Goal: Task Accomplishment & Management: Manage account settings

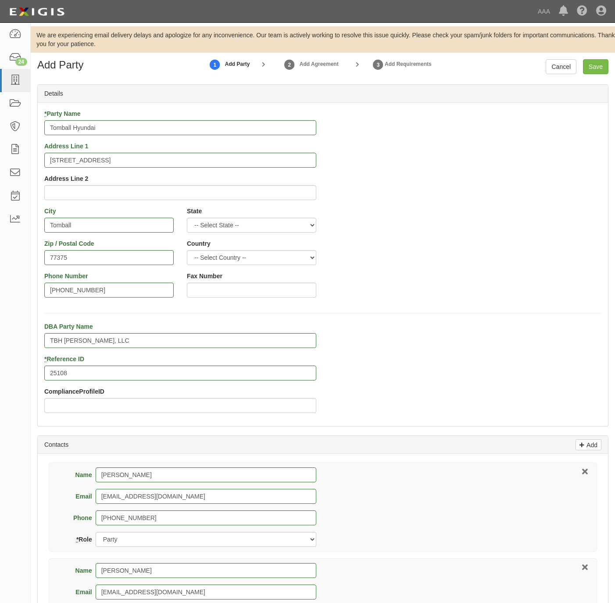
select select "TX"
select select "Broker"
select select "Other"
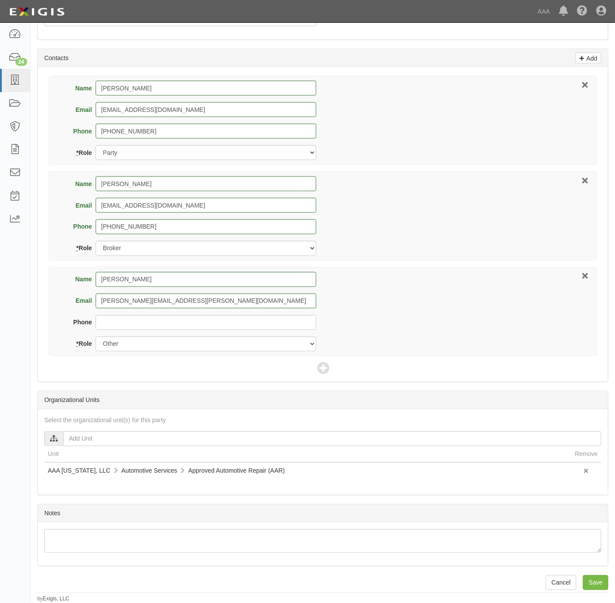
click at [499, 137] on div "Name Craig Bednarek Email craigb@tomballhyundai.com Phone 281-598-2121 * Role P…" at bounding box center [323, 120] width 548 height 89
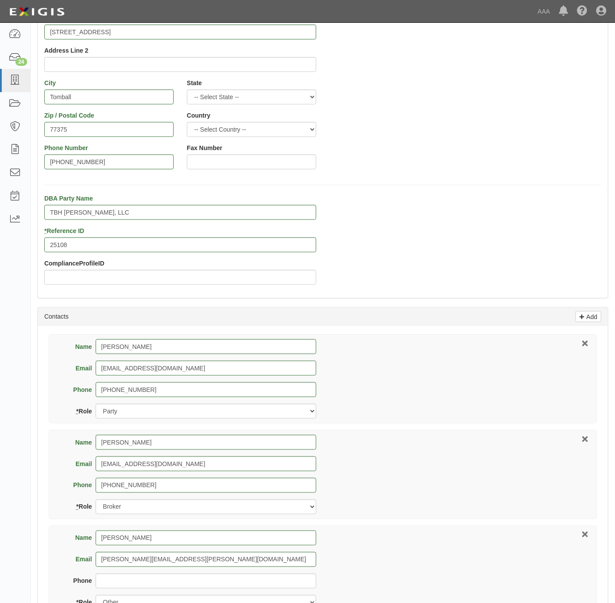
scroll to position [0, 0]
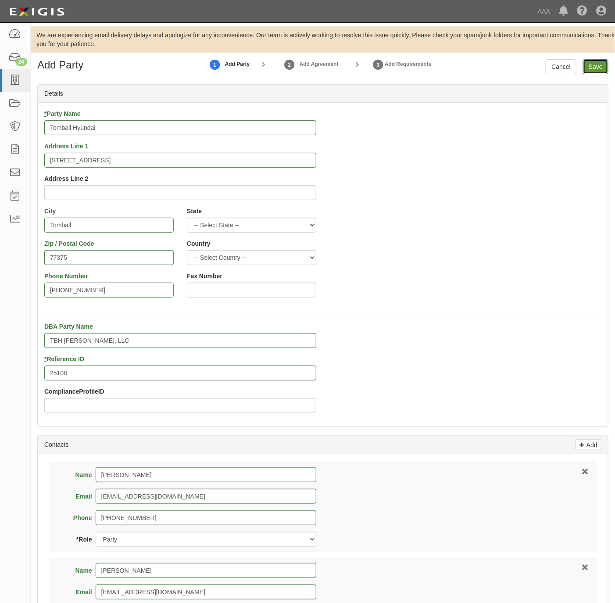
click at [602, 63] on input "Save" at bounding box center [595, 66] width 25 height 15
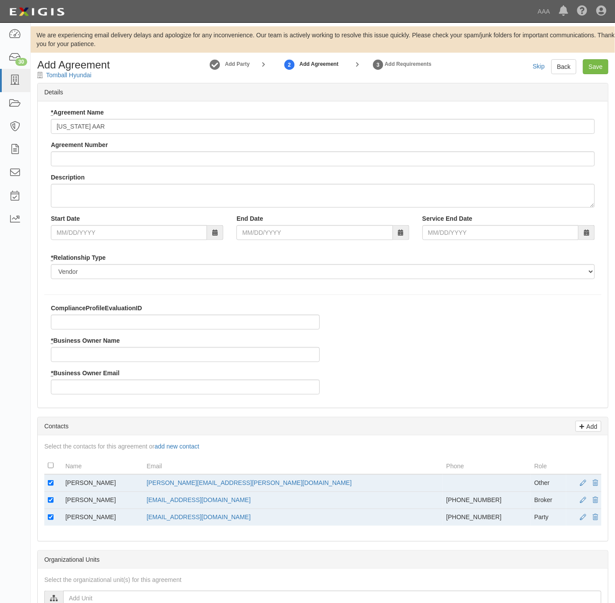
type input "[US_STATE] AAR"
drag, startPoint x: 66, startPoint y: 484, endPoint x: 373, endPoint y: 348, distance: 335.7
click at [373, 348] on div "ComplianceProfileEvaluationID * Business Owner Name * Business Owner Email" at bounding box center [323, 352] width 570 height 97
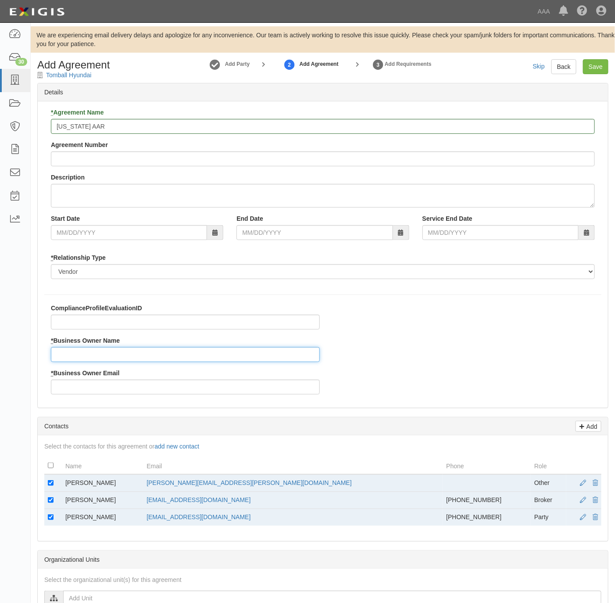
click at [90, 349] on input "* Business Owner Name" at bounding box center [185, 354] width 269 height 15
drag, startPoint x: 112, startPoint y: 484, endPoint x: 63, endPoint y: 488, distance: 49.3
click at [63, 488] on td "Bradley Holmes" at bounding box center [102, 483] width 81 height 18
copy td "Bradley Holmes"
drag, startPoint x: 63, startPoint y: 488, endPoint x: 94, endPoint y: 351, distance: 141.2
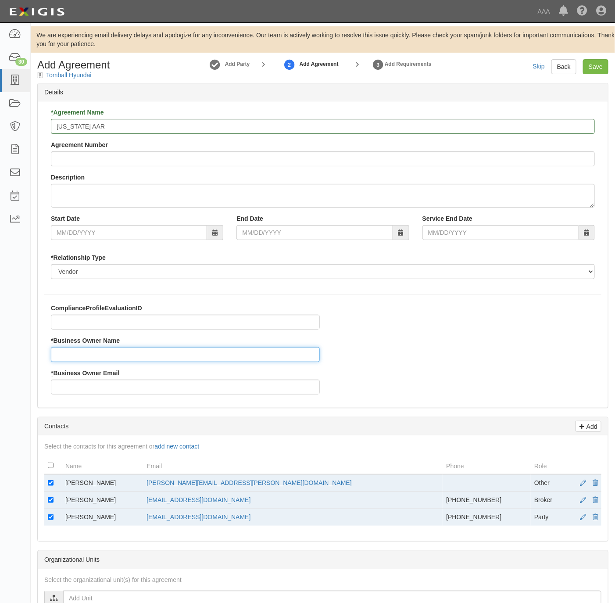
click at [94, 351] on input "* Business Owner Name" at bounding box center [185, 354] width 269 height 15
paste input "Bradley Holmes"
type input "Bradley Holmes"
drag, startPoint x: 288, startPoint y: 480, endPoint x: 175, endPoint y: 487, distance: 113.4
click at [175, 487] on tr "Bradley Holmes holmes.bradley@ace.aaa.com Other" at bounding box center [322, 483] width 557 height 18
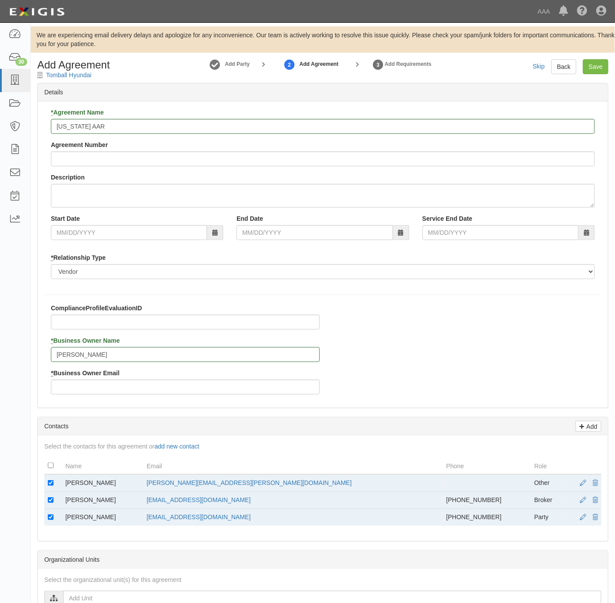
copy tr "holmes.bradley@ace.aaa.com"
drag, startPoint x: 175, startPoint y: 487, endPoint x: 126, endPoint y: 387, distance: 110.9
click at [127, 387] on input "* Business Owner Email" at bounding box center [185, 387] width 269 height 15
paste input "holmes.bradley@ace.aaa.com"
type input "holmes.bradley@ace.aaa.com"
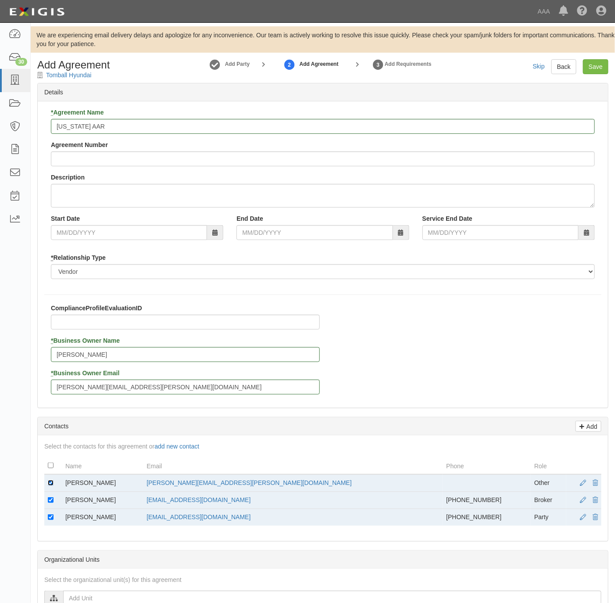
click at [52, 482] on input "checkbox" at bounding box center [51, 483] width 6 height 6
checkbox input "false"
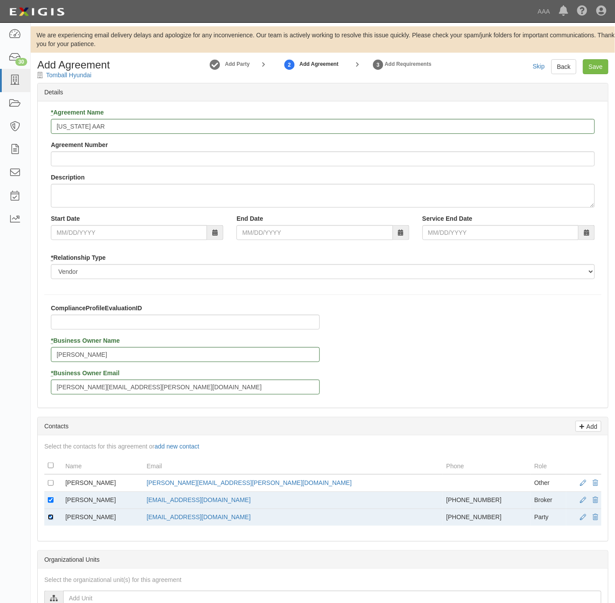
click at [50, 520] on input "checkbox" at bounding box center [51, 517] width 6 height 6
checkbox input "false"
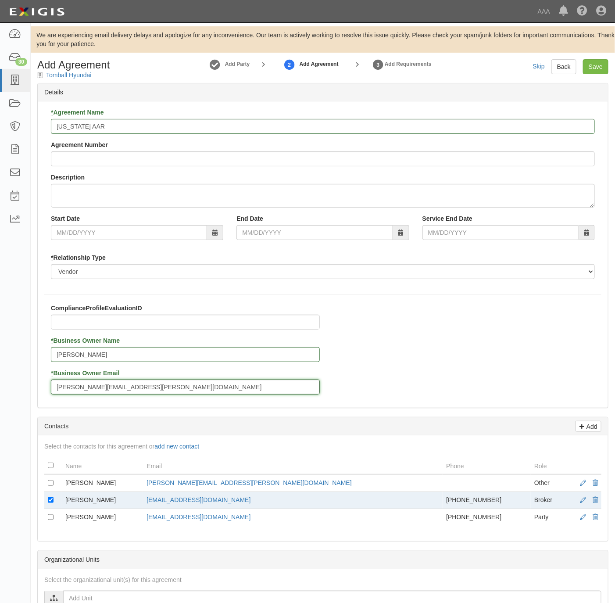
click at [66, 390] on input "holmes.bradley@ace.aaa.com" at bounding box center [185, 387] width 269 height 15
type input "holmes.bradley@ace.aaa.com"
click at [603, 66] on input "Save" at bounding box center [595, 66] width 25 height 15
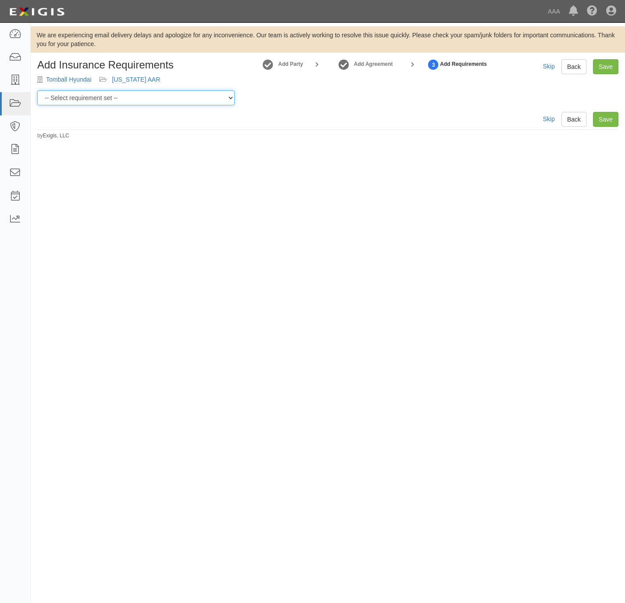
click at [178, 99] on select "-- Select requirement set -- AAA East Central AAR AAA East Central ERS AAA East…" at bounding box center [135, 97] width 197 height 15
select select "16682"
click at [37, 90] on select "-- Select requirement set -- AAA East Central AAR AAA East Central ERS AAA East…" at bounding box center [135, 97] width 197 height 15
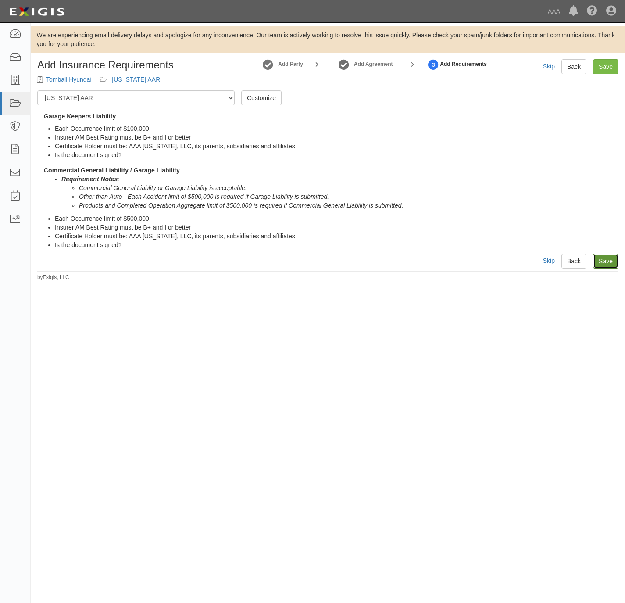
click at [608, 260] on link "Save" at bounding box center [605, 261] width 25 height 15
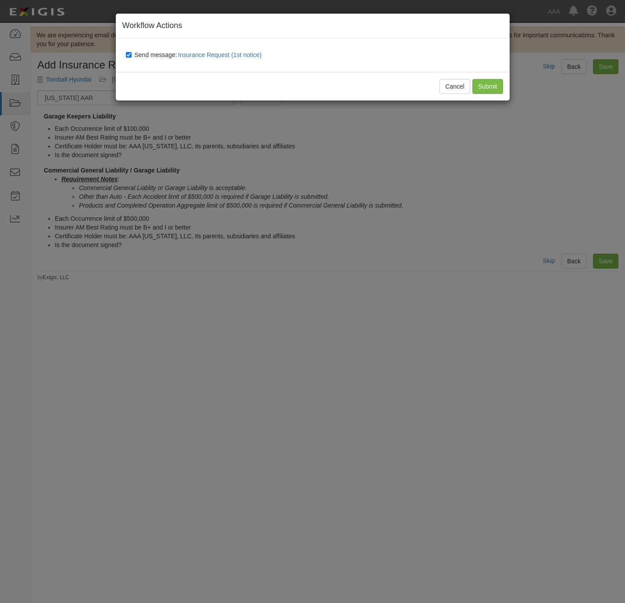
click at [148, 49] on div "Send message: Insurance Request (1st notice)" at bounding box center [314, 55] width 390 height 20
click at [148, 56] on span "Send message: Insurance Request (1st notice)" at bounding box center [200, 54] width 131 height 7
click at [132, 56] on input "Send message: Insurance Request (1st notice)" at bounding box center [129, 54] width 6 height 7
checkbox input "false"
click at [497, 89] on input "Submit" at bounding box center [488, 86] width 31 height 15
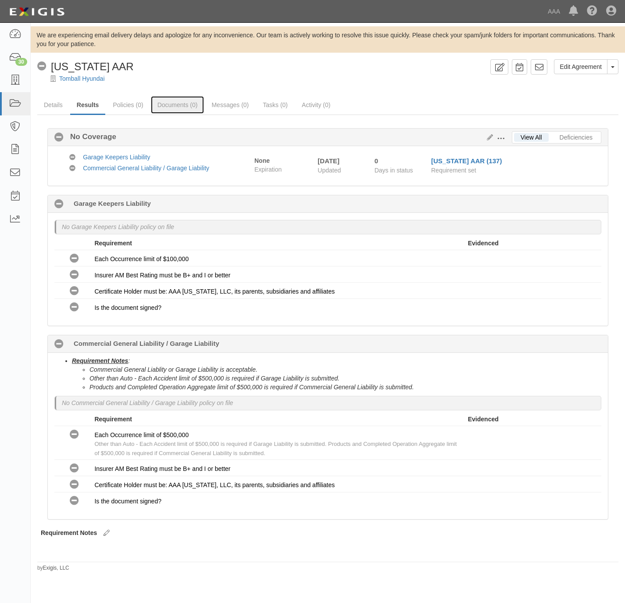
drag, startPoint x: 182, startPoint y: 100, endPoint x: 233, endPoint y: 144, distance: 67.6
click at [182, 101] on link "Documents (0)" at bounding box center [178, 105] width 54 height 18
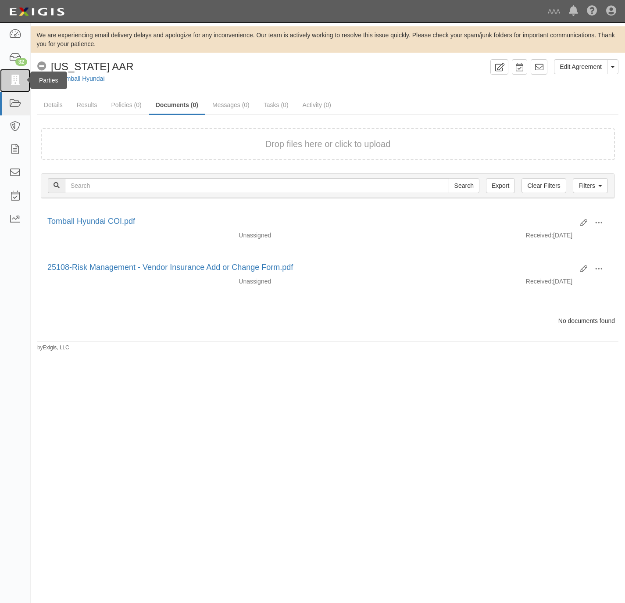
click at [16, 78] on icon at bounding box center [15, 80] width 12 height 10
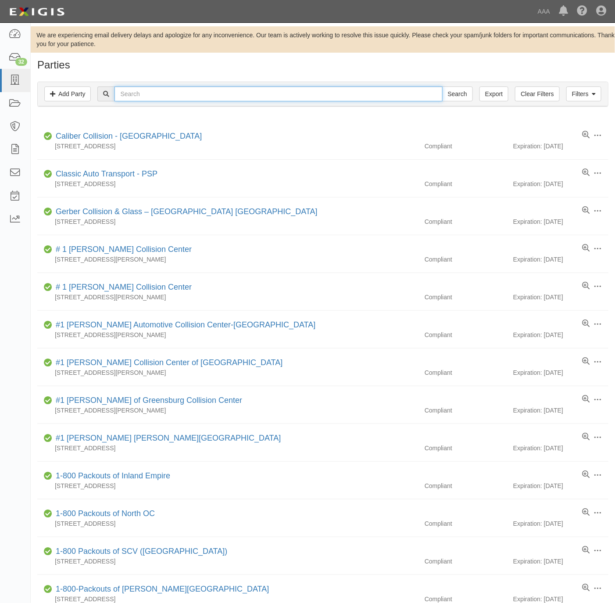
click at [171, 99] on input "text" at bounding box center [279, 93] width 328 height 15
paste input "109218"
type input "109218"
click at [451, 92] on input "Search" at bounding box center [457, 93] width 31 height 15
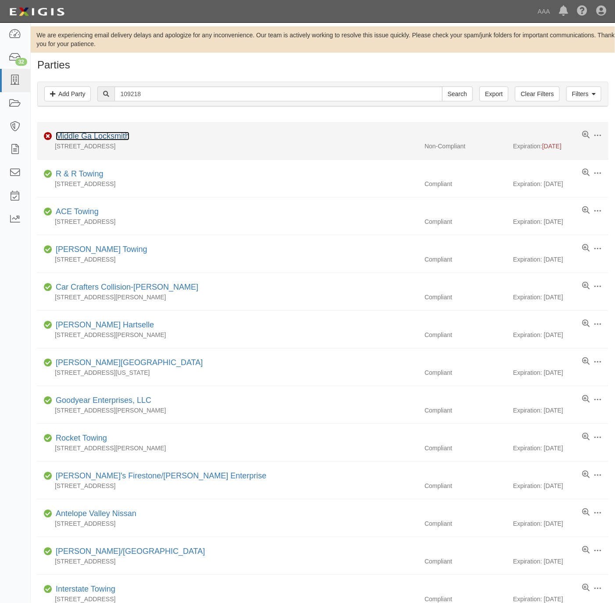
click at [110, 137] on link "Middle Ga Locksmith" at bounding box center [93, 136] width 74 height 9
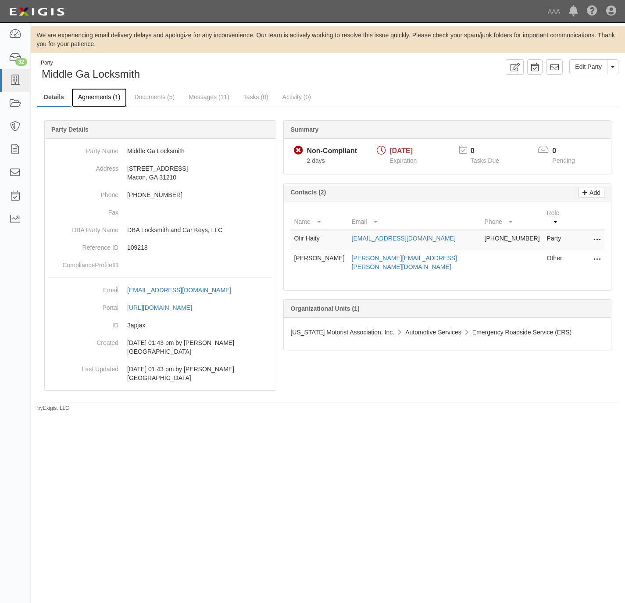
click at [95, 91] on link "Agreements (1)" at bounding box center [99, 97] width 55 height 19
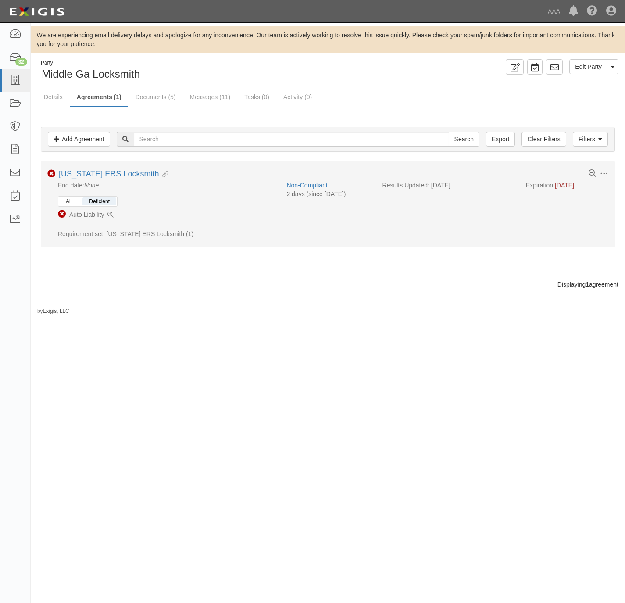
click at [72, 199] on button "All" at bounding box center [68, 201] width 19 height 8
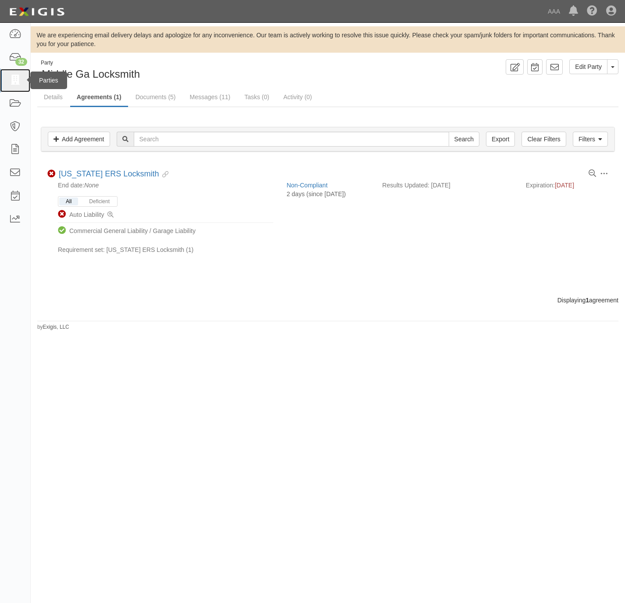
click at [7, 79] on link at bounding box center [15, 80] width 30 height 23
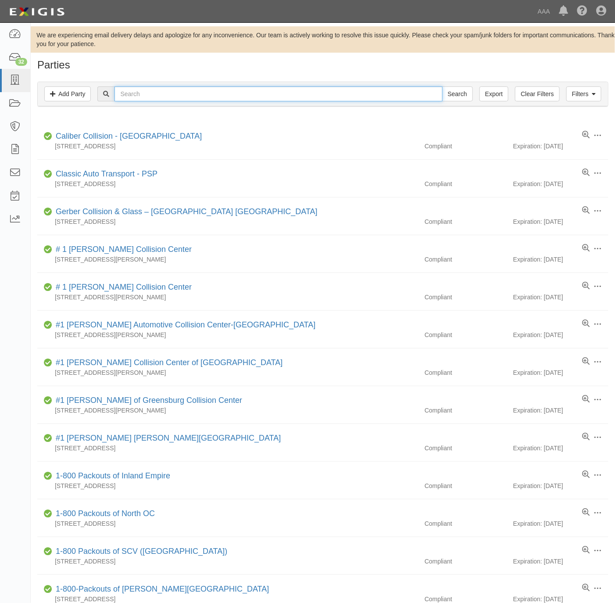
click at [172, 89] on input "text" at bounding box center [279, 93] width 328 height 15
paste input "[PERSON_NAME] Toyota of Conroe"
type input "[PERSON_NAME] Toyota of Conroe"
click at [446, 93] on input "Search" at bounding box center [457, 93] width 31 height 15
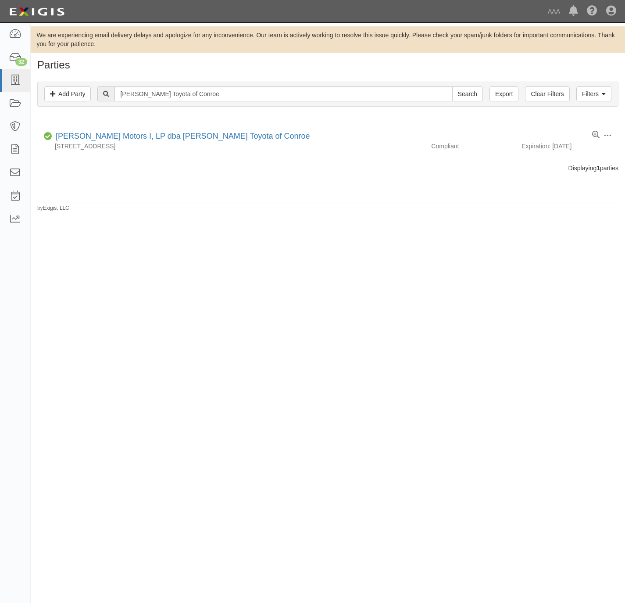
click at [286, 83] on div "Filters Add Party Clear Filters Export [PERSON_NAME] Toyota of Conroe Search Fi…" at bounding box center [328, 94] width 580 height 24
drag, startPoint x: 286, startPoint y: 83, endPoint x: 285, endPoint y: 90, distance: 7.1
click at [286, 83] on div "Filters Add Party Clear Filters Export Gullo Toyota of Conroe Search Filters" at bounding box center [328, 94] width 580 height 24
click at [282, 93] on input "Gullo Toyota of Conroe" at bounding box center [284, 93] width 338 height 15
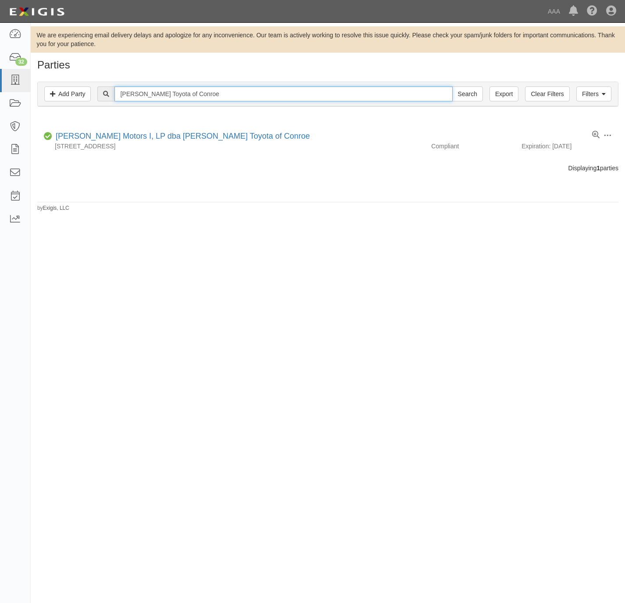
click at [282, 93] on input "Gullo Toyota of Conroe" at bounding box center [284, 93] width 338 height 15
paste input "L H Morine"
type input "L H Morine"
click at [469, 93] on input "Search" at bounding box center [467, 93] width 31 height 15
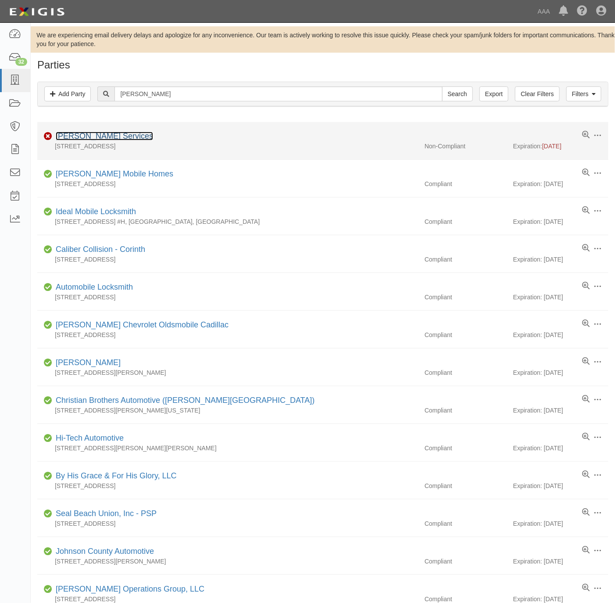
click at [87, 138] on link "[PERSON_NAME] Services" at bounding box center [104, 136] width 97 height 9
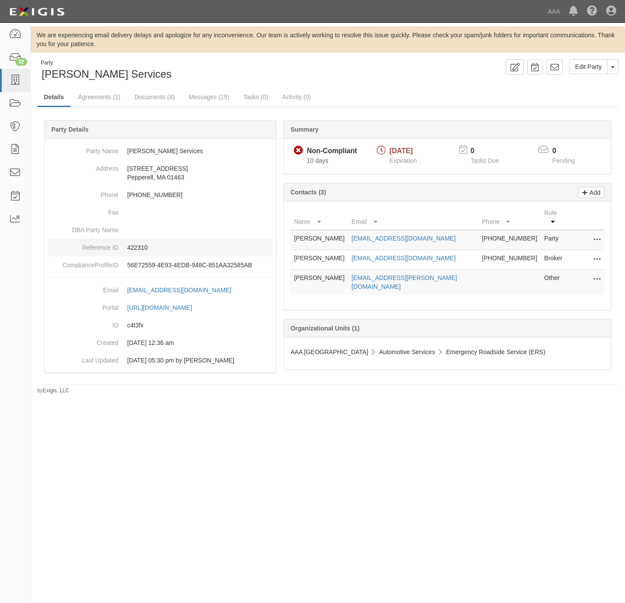
click at [145, 243] on dd "422310" at bounding box center [160, 248] width 224 height 18
click at [145, 242] on dd "422310" at bounding box center [160, 248] width 224 height 18
click at [143, 246] on p "422310" at bounding box center [199, 247] width 145 height 9
click at [143, 244] on p "422310" at bounding box center [199, 247] width 145 height 9
click at [139, 251] on p "422310" at bounding box center [199, 247] width 145 height 9
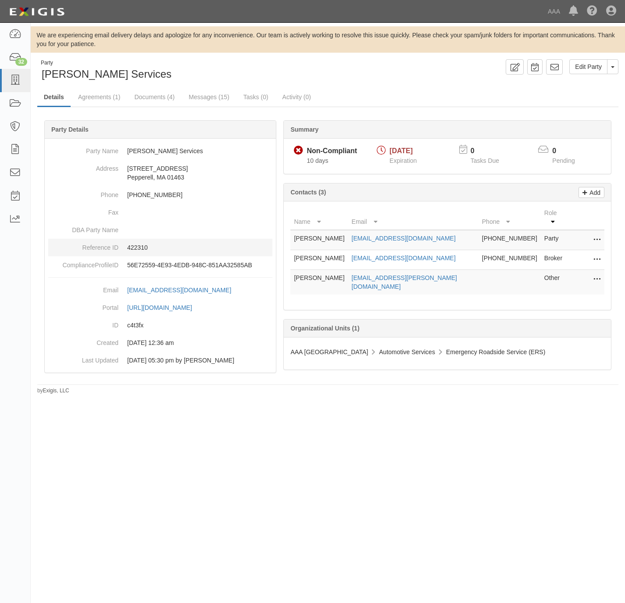
click at [140, 249] on p "422310" at bounding box center [199, 247] width 145 height 9
copy p "422310"
click at [9, 75] on icon at bounding box center [15, 80] width 12 height 10
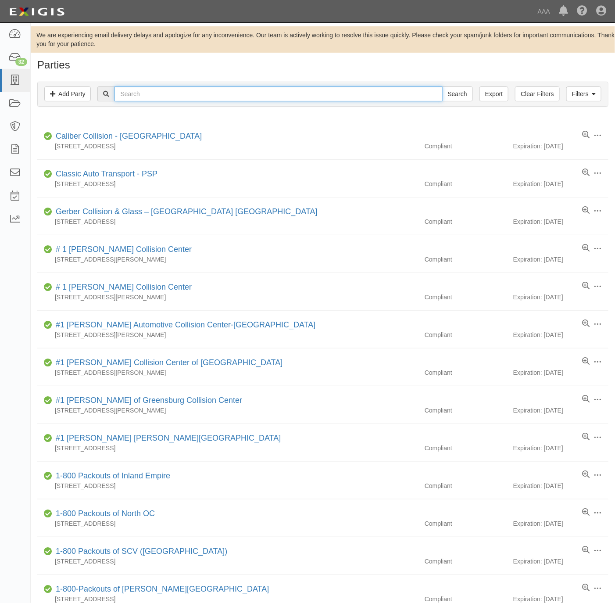
click at [377, 97] on input "text" at bounding box center [279, 93] width 328 height 15
paste input "CAE145"
type input "CAE145"
click at [461, 93] on input "Search" at bounding box center [457, 93] width 31 height 15
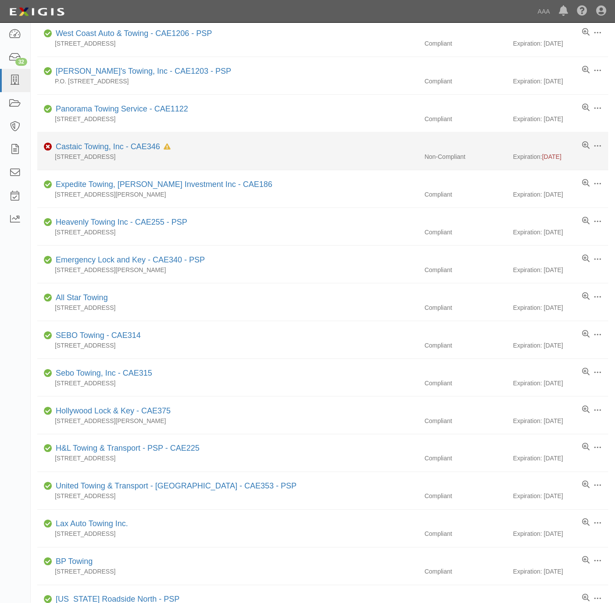
scroll to position [197, 0]
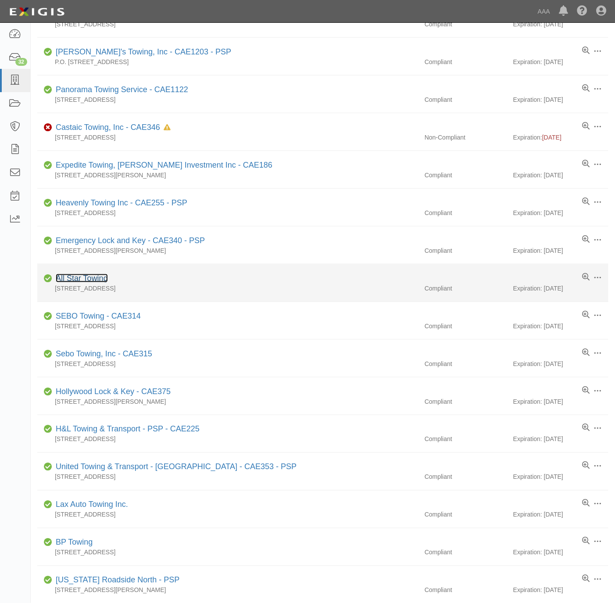
click at [75, 282] on link "All Star Towing" at bounding box center [82, 278] width 52 height 9
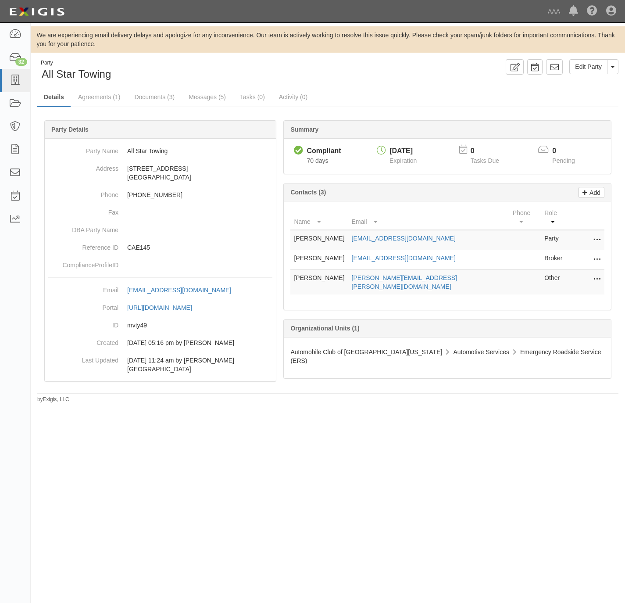
click at [461, 70] on div "Edit Party Toggle Party Dropdown View Audit Trail Archive Party Send Message Ad…" at bounding box center [476, 66] width 297 height 15
click at [9, 78] on icon at bounding box center [15, 80] width 12 height 10
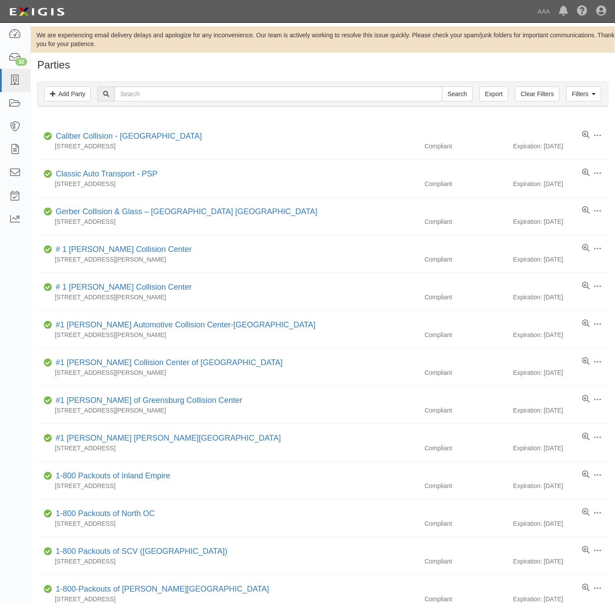
click at [412, 74] on div "Parties Add Party Filters Add Party Clear Filters Export Search Filters Complia…" at bounding box center [323, 506] width 584 height 895
click at [196, 92] on input "text" at bounding box center [279, 93] width 328 height 15
paste input "Westside Automotive"
type input "Westside Automotive"
click at [461, 91] on input "Search" at bounding box center [457, 93] width 31 height 15
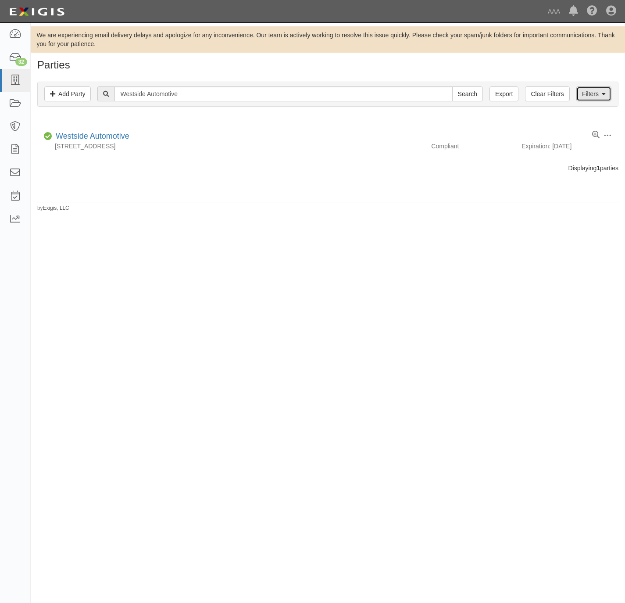
click at [599, 89] on link "Filters" at bounding box center [594, 93] width 35 height 15
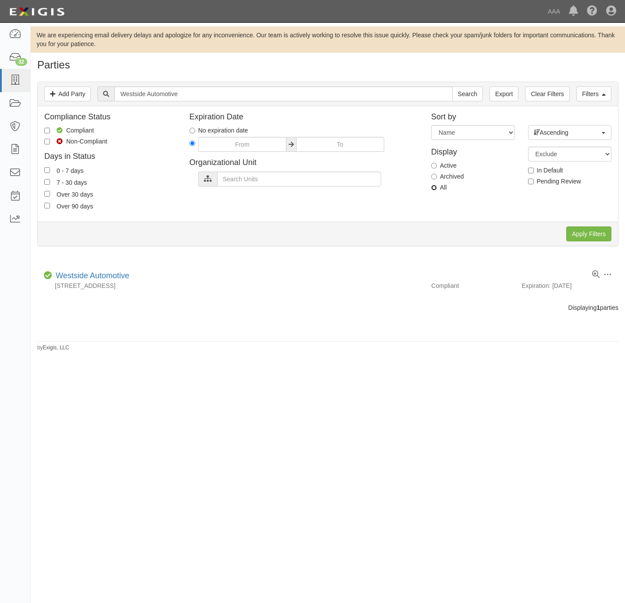
click at [434, 190] on input "All" at bounding box center [434, 188] width 6 height 6
radio input "true"
click at [586, 232] on input "Apply Filters" at bounding box center [588, 233] width 45 height 15
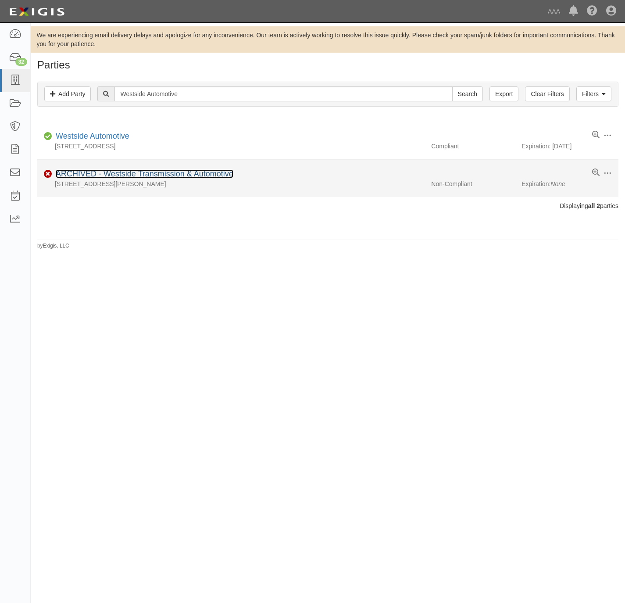
click at [162, 173] on link "ARCHIVED - Westside Transmission & Automotive" at bounding box center [145, 173] width 178 height 9
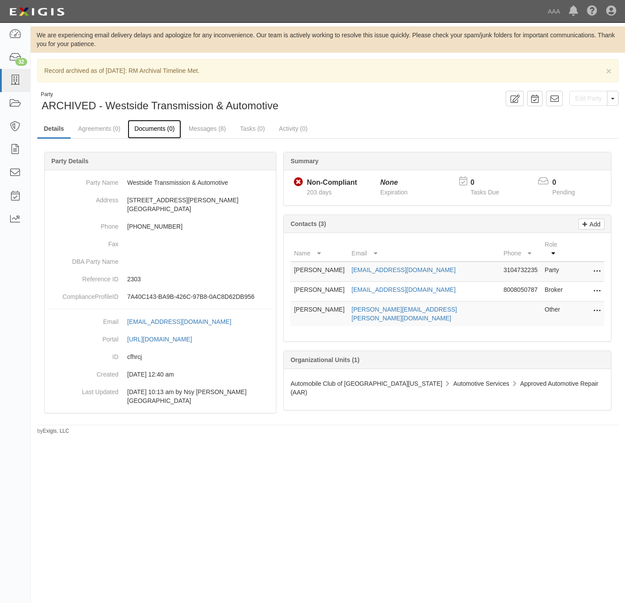
click at [149, 129] on link "Documents (0)" at bounding box center [155, 129] width 54 height 19
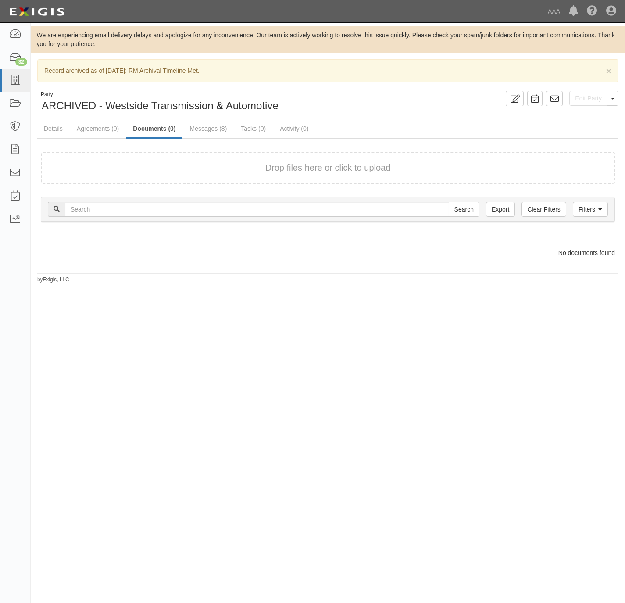
click at [570, 204] on div "Search" at bounding box center [328, 209] width 560 height 15
click at [578, 207] on link "Filters" at bounding box center [590, 209] width 35 height 15
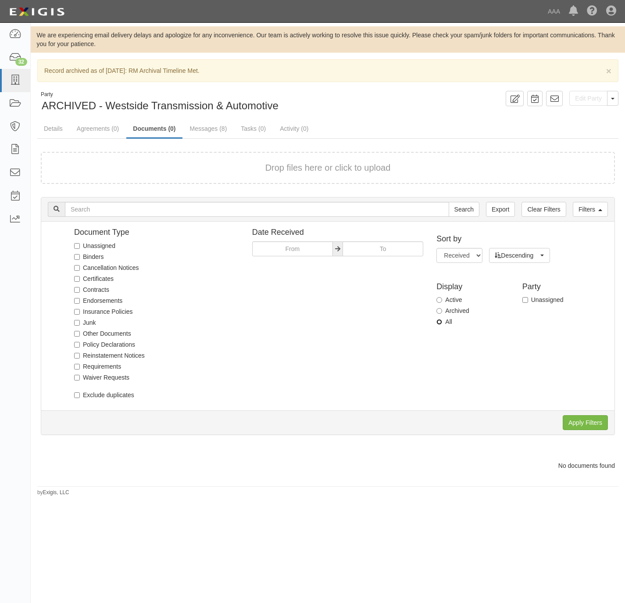
click at [437, 321] on input "All" at bounding box center [440, 322] width 6 height 6
radio input "true"
click at [577, 423] on input "Apply Filters" at bounding box center [585, 422] width 45 height 15
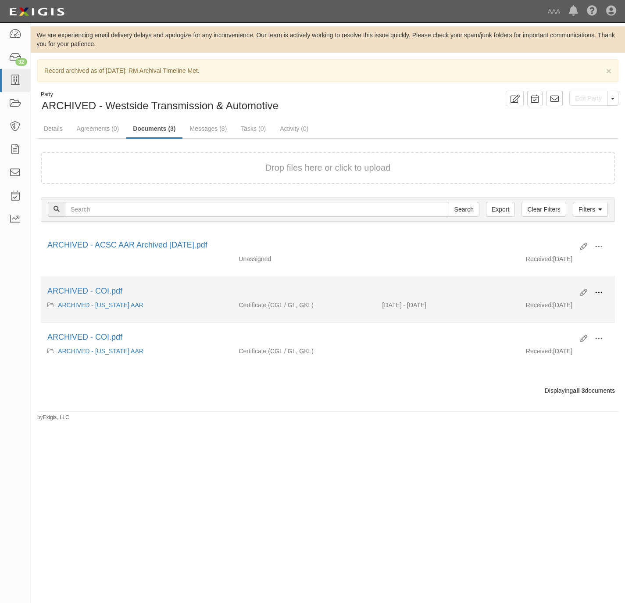
click at [602, 295] on span at bounding box center [599, 293] width 8 height 8
click at [559, 303] on link "View" at bounding box center [556, 301] width 69 height 16
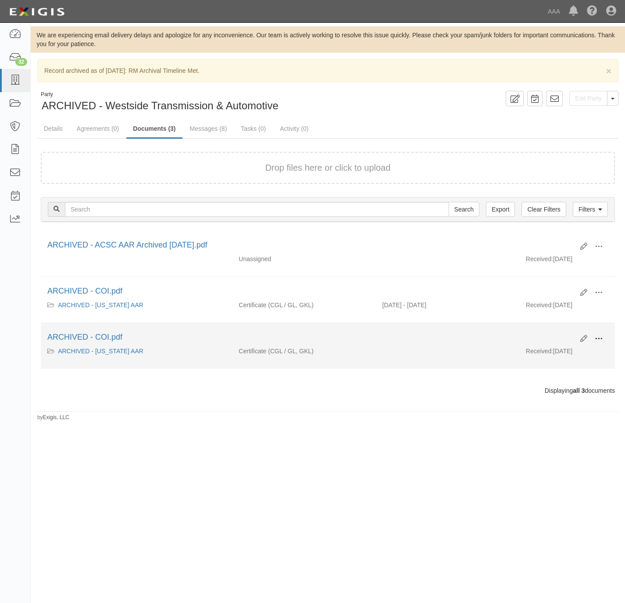
click at [601, 341] on span at bounding box center [599, 339] width 8 height 8
click at [551, 350] on link "View" at bounding box center [556, 347] width 69 height 16
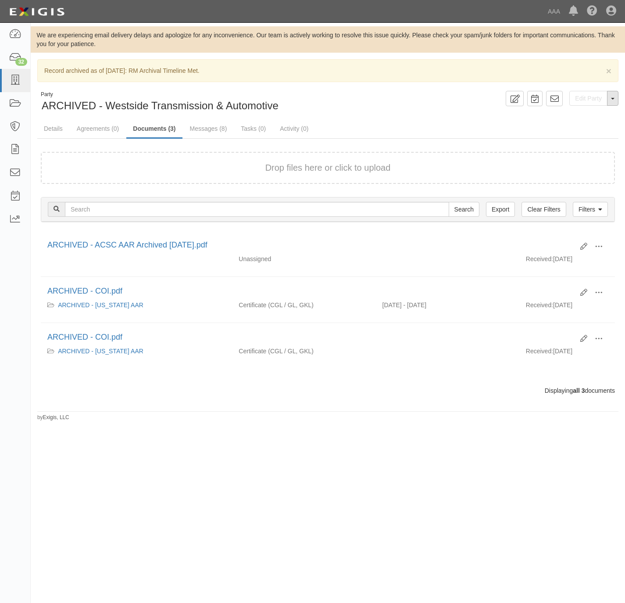
click at [613, 97] on button "Toggle Party Dropdown" at bounding box center [612, 98] width 11 height 15
click at [579, 124] on button "Unarchive Party" at bounding box center [583, 127] width 69 height 13
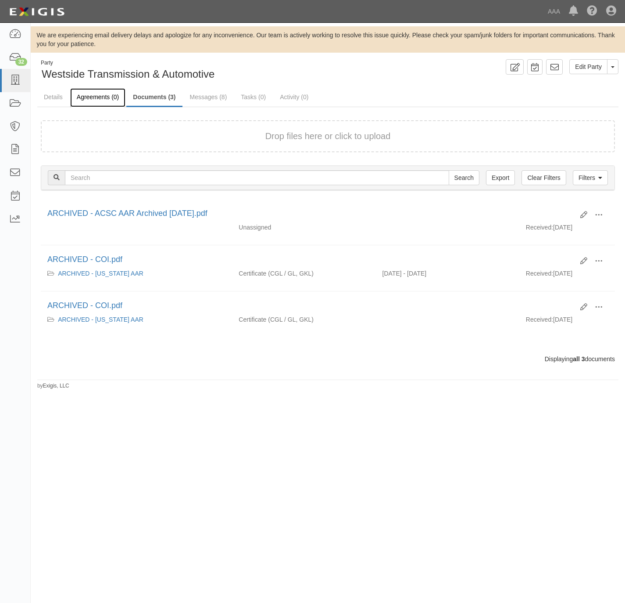
click at [93, 93] on link "Agreements (0)" at bounding box center [97, 97] width 55 height 19
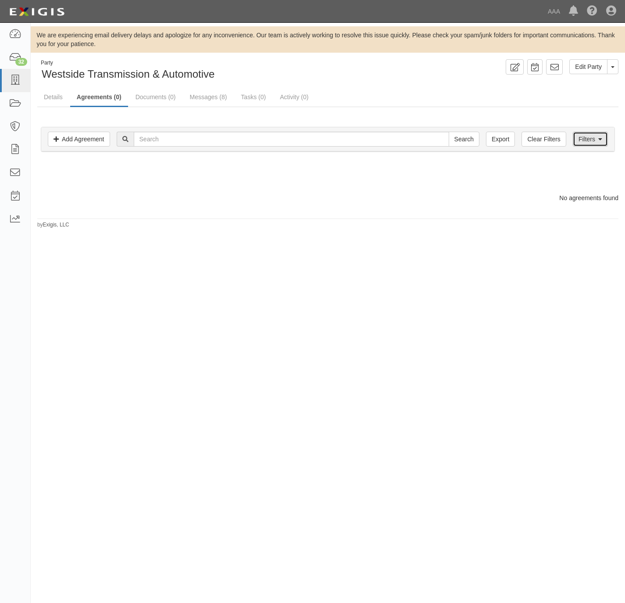
click at [596, 143] on link "Filters" at bounding box center [590, 139] width 35 height 15
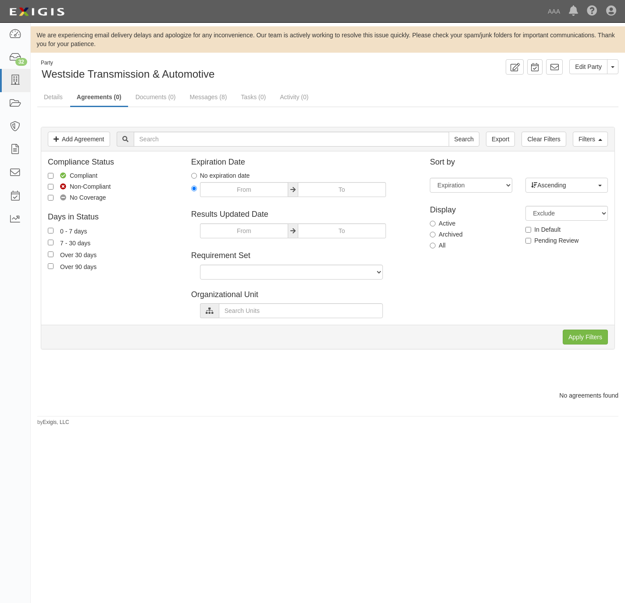
click at [443, 245] on label "All" at bounding box center [438, 245] width 16 height 9
click at [436, 245] on input "All" at bounding box center [433, 246] width 6 height 6
radio input "true"
click at [591, 344] on input "Apply Filters" at bounding box center [585, 337] width 45 height 15
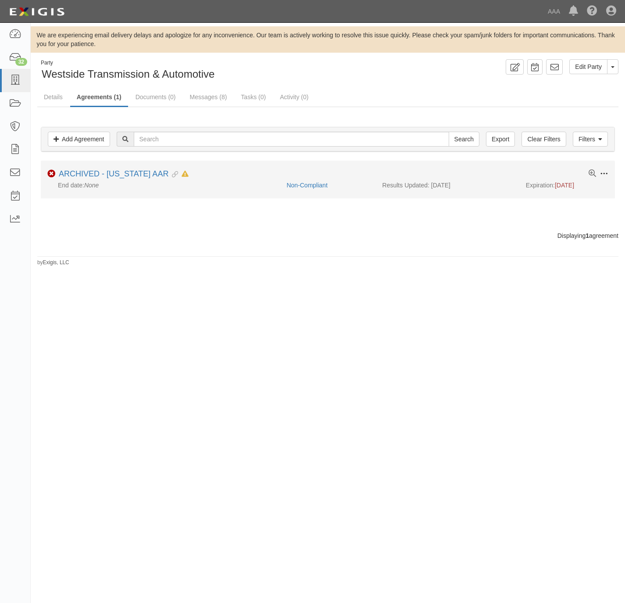
click at [603, 175] on span at bounding box center [604, 174] width 8 height 8
click at [555, 240] on button "Unarchive" at bounding box center [563, 237] width 69 height 16
click at [80, 176] on link "[US_STATE] AAR" at bounding box center [90, 173] width 62 height 9
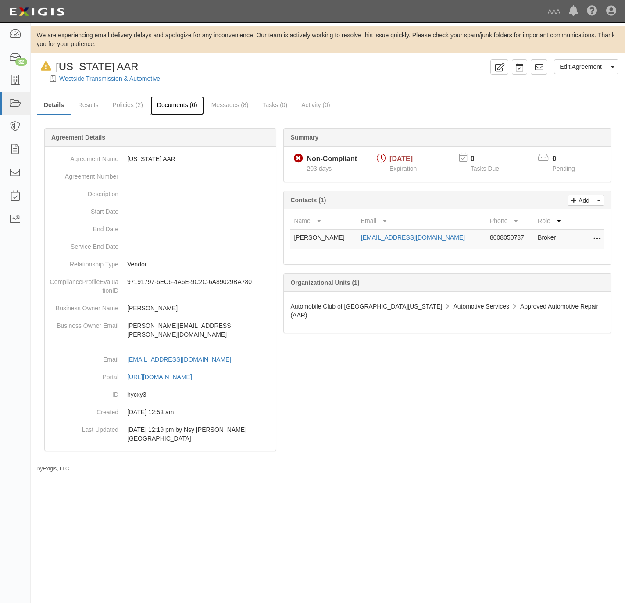
click at [169, 104] on link "Documents (0)" at bounding box center [177, 105] width 54 height 19
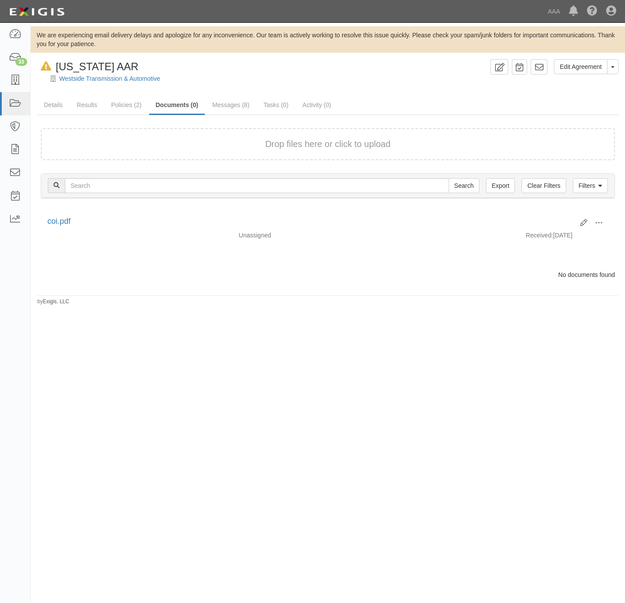
click at [281, 78] on div "Westside Transmission & Automotive" at bounding box center [334, 78] width 581 height 9
click at [593, 183] on link "Filters" at bounding box center [590, 185] width 35 height 15
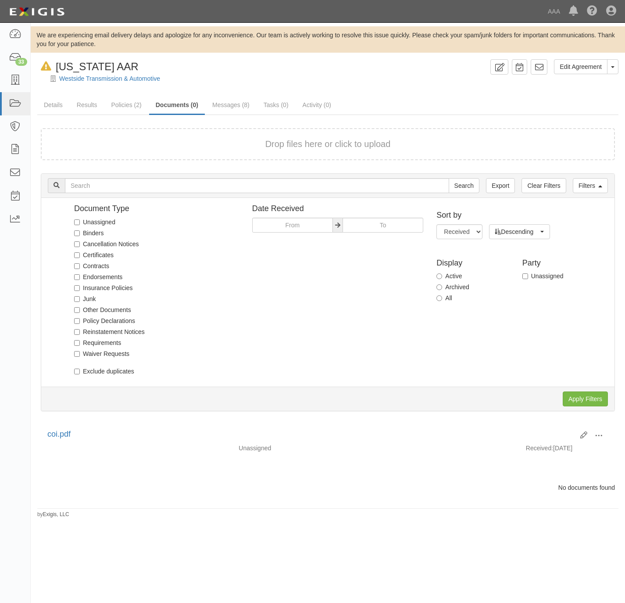
click at [446, 301] on label "All" at bounding box center [445, 298] width 16 height 9
click at [442, 301] on input "All" at bounding box center [440, 298] width 6 height 6
radio input "true"
click at [570, 395] on input "Apply Filters" at bounding box center [585, 398] width 45 height 15
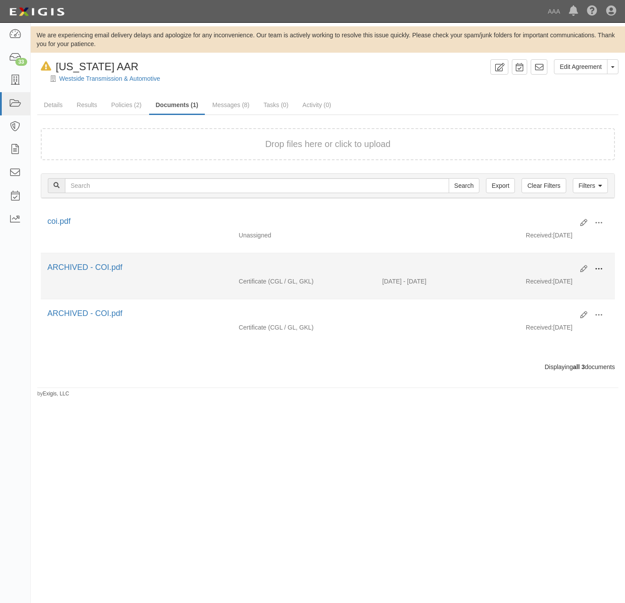
click at [599, 266] on span at bounding box center [599, 269] width 8 height 8
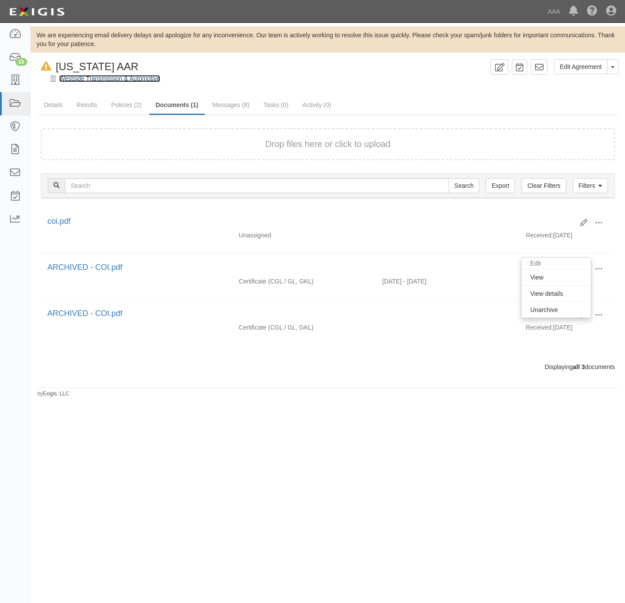
click at [99, 79] on link "Westside Transmission & Automotive" at bounding box center [109, 78] width 101 height 7
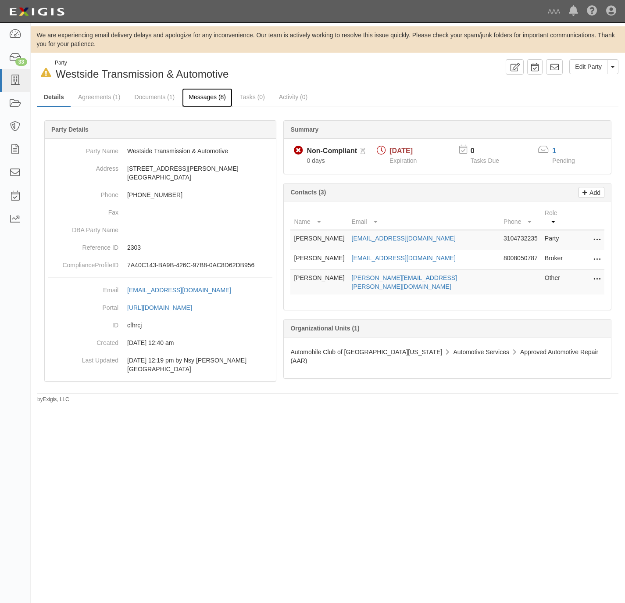
click at [201, 97] on link "Messages (8)" at bounding box center [207, 97] width 50 height 19
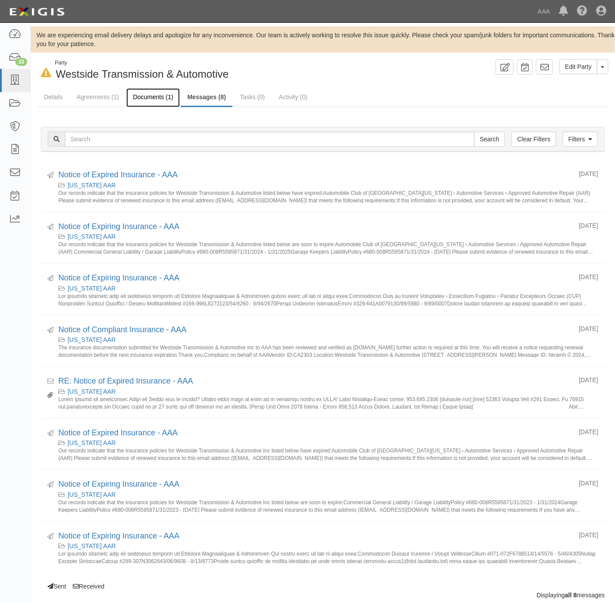
click at [154, 97] on link "Documents (1)" at bounding box center [153, 97] width 54 height 19
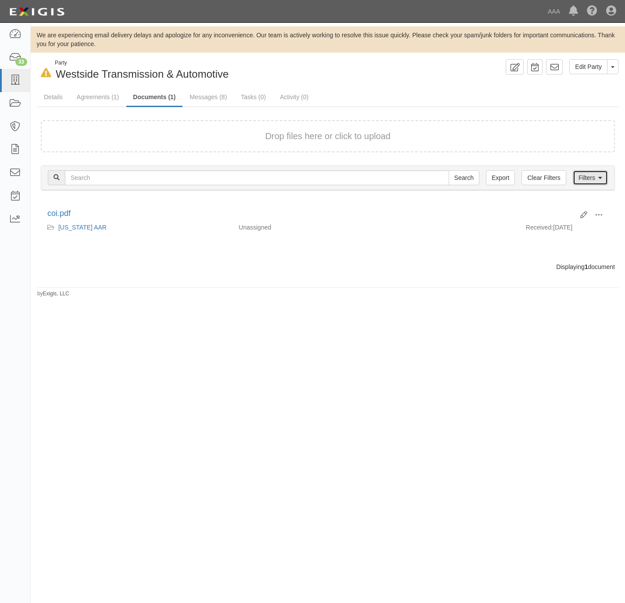
click at [590, 173] on link "Filters" at bounding box center [590, 177] width 35 height 15
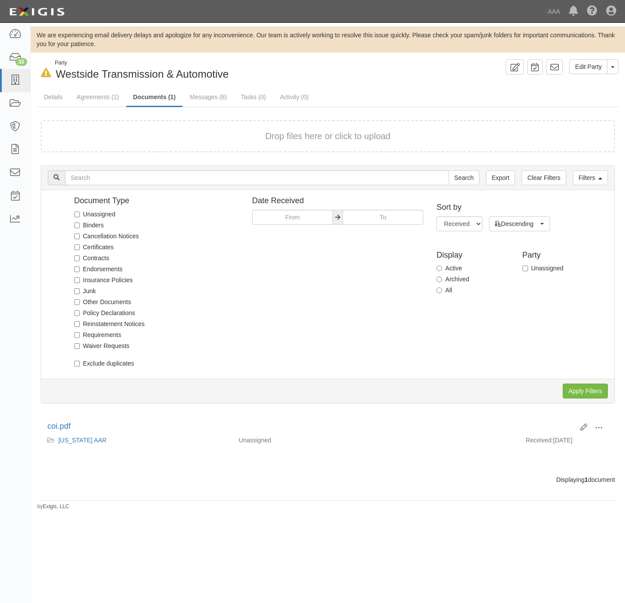
click at [444, 294] on label "All" at bounding box center [445, 290] width 16 height 9
click at [442, 293] on input "All" at bounding box center [440, 290] width 6 height 6
radio input "true"
click at [581, 392] on input "Apply Filters" at bounding box center [585, 390] width 45 height 15
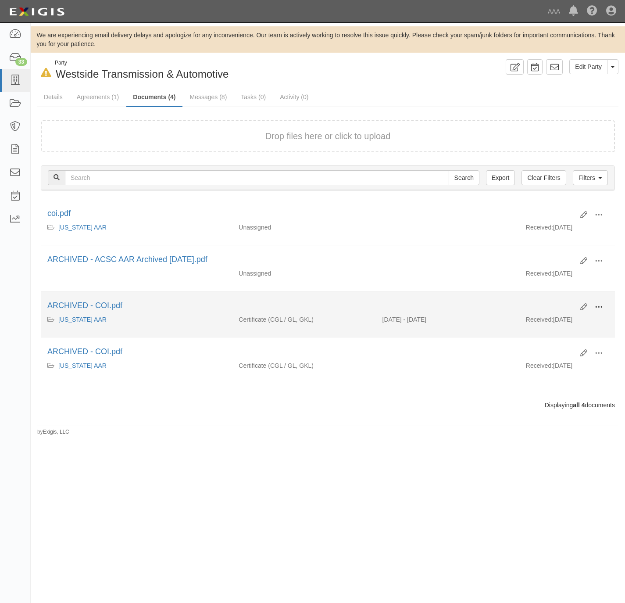
click at [601, 307] on span at bounding box center [599, 307] width 8 height 8
click at [544, 347] on link "Unarchive" at bounding box center [556, 348] width 69 height 16
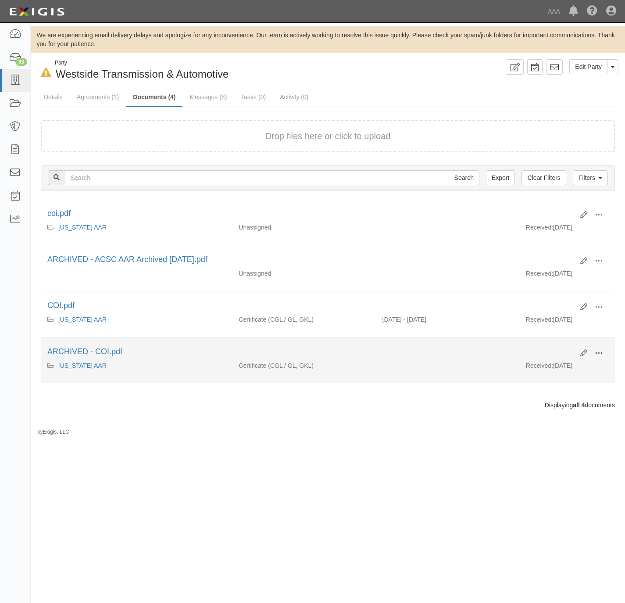
click at [599, 350] on button at bounding box center [598, 353] width 19 height 15
click at [552, 398] on link "Unarchive" at bounding box center [556, 394] width 69 height 16
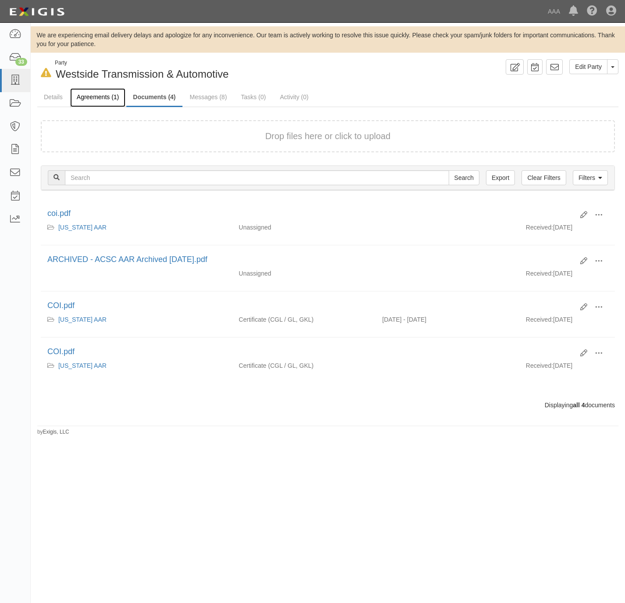
click at [86, 95] on link "Agreements (1)" at bounding box center [97, 97] width 55 height 19
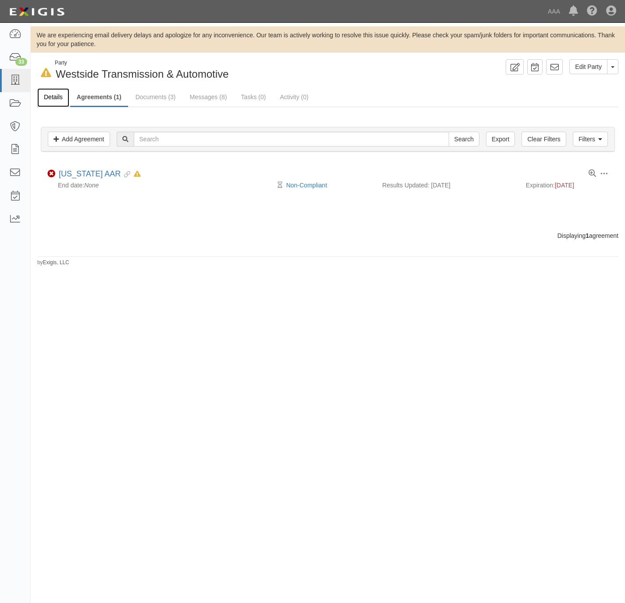
click at [56, 97] on link "Details" at bounding box center [53, 97] width 32 height 19
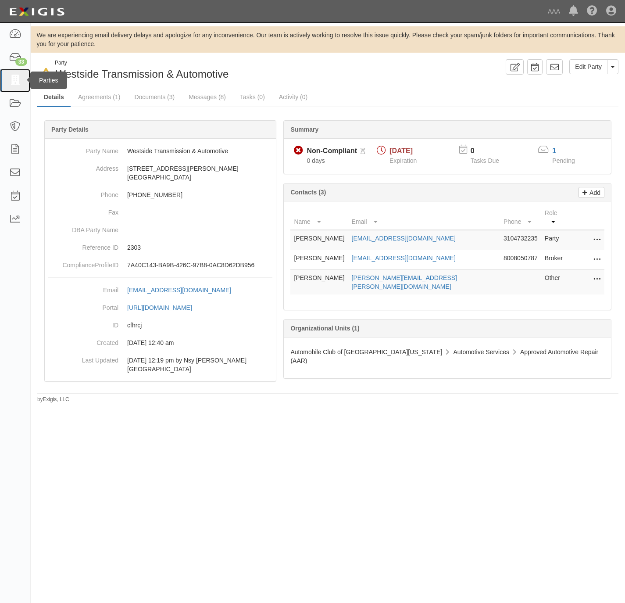
click at [18, 78] on icon at bounding box center [15, 80] width 12 height 10
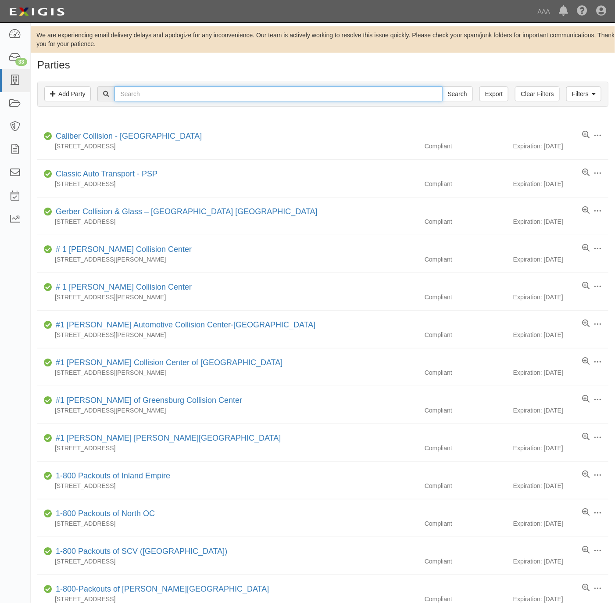
click at [242, 94] on input "text" at bounding box center [279, 93] width 328 height 15
paste input "A&T"
type input "A&T"
click at [459, 93] on input "Search" at bounding box center [457, 93] width 31 height 15
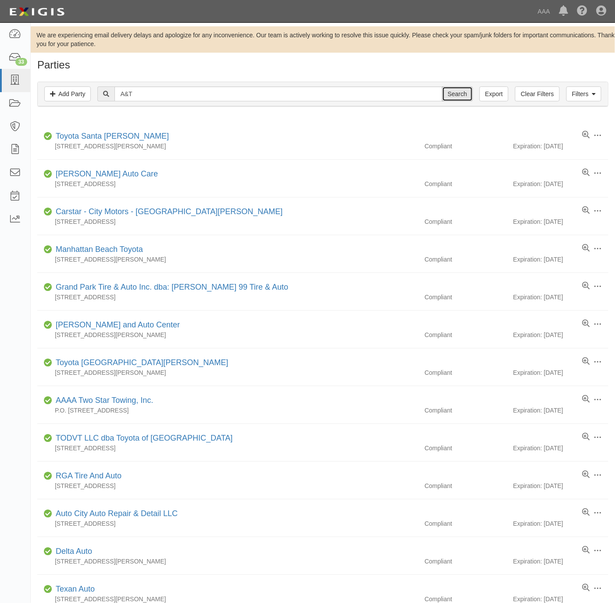
click at [457, 97] on input "Search" at bounding box center [457, 93] width 31 height 15
click at [159, 95] on input "A&T" at bounding box center [279, 93] width 328 height 15
drag, startPoint x: 124, startPoint y: 90, endPoint x: 130, endPoint y: 88, distance: 6.4
click at [125, 90] on input "A&T" at bounding box center [279, 93] width 328 height 15
type input "A & T towing"
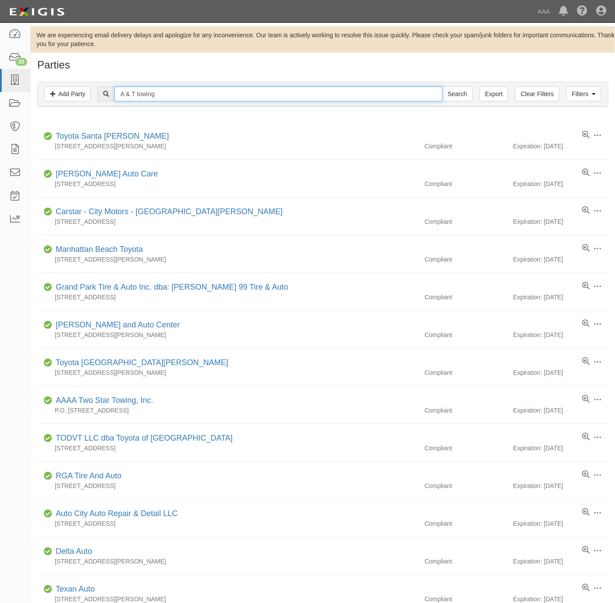
click at [442, 86] on input "Search" at bounding box center [457, 93] width 31 height 15
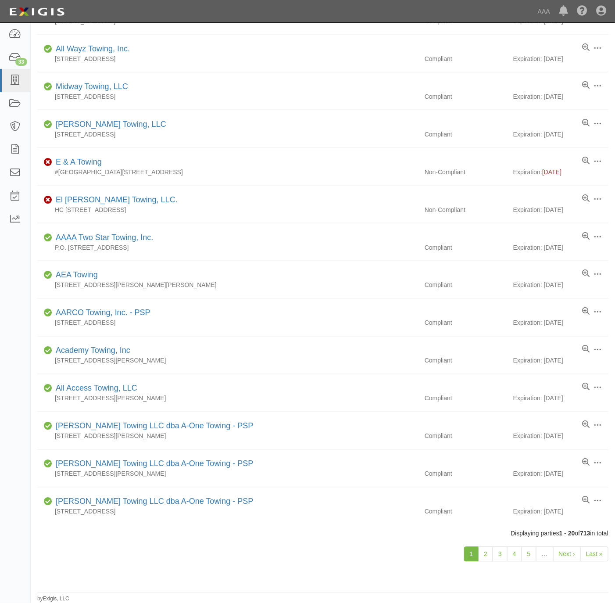
scroll to position [357, 0]
click at [479, 550] on link "2" at bounding box center [485, 554] width 15 height 15
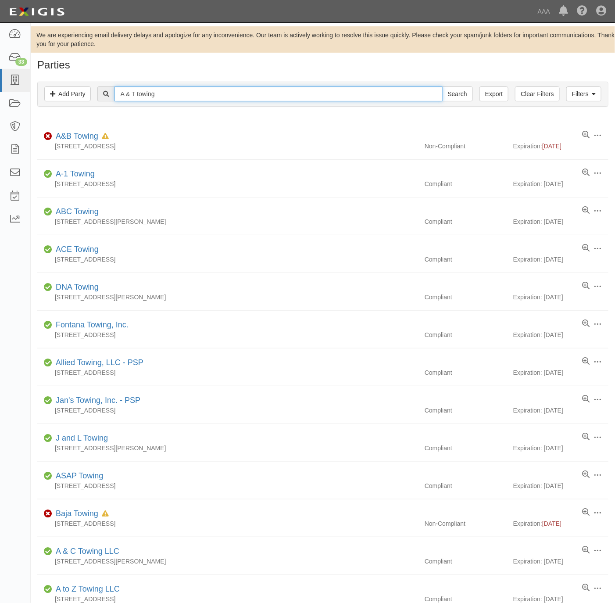
click at [149, 90] on input "A & T towing" at bounding box center [279, 93] width 328 height 15
click at [150, 88] on input "A & T towing" at bounding box center [279, 93] width 328 height 15
paste input "631650"
drag, startPoint x: 221, startPoint y: 93, endPoint x: 81, endPoint y: 102, distance: 140.7
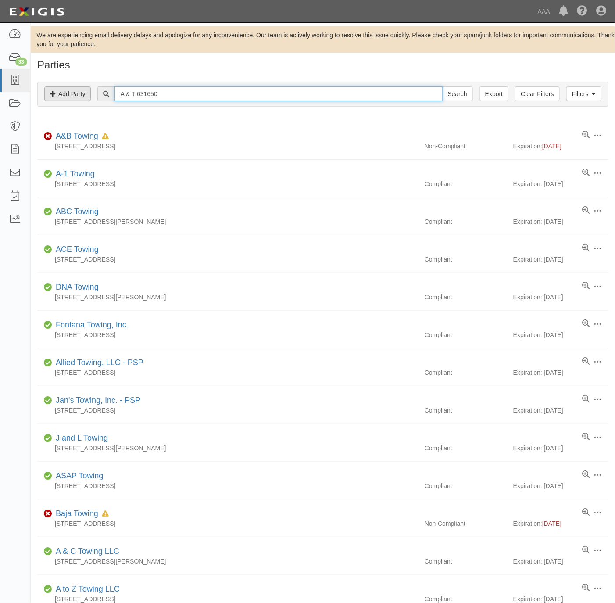
click at [81, 102] on div "Filters Add Party Clear Filters Export A & T 631650 Search Filters" at bounding box center [323, 94] width 570 height 24
paste input "text"
type input "631650"
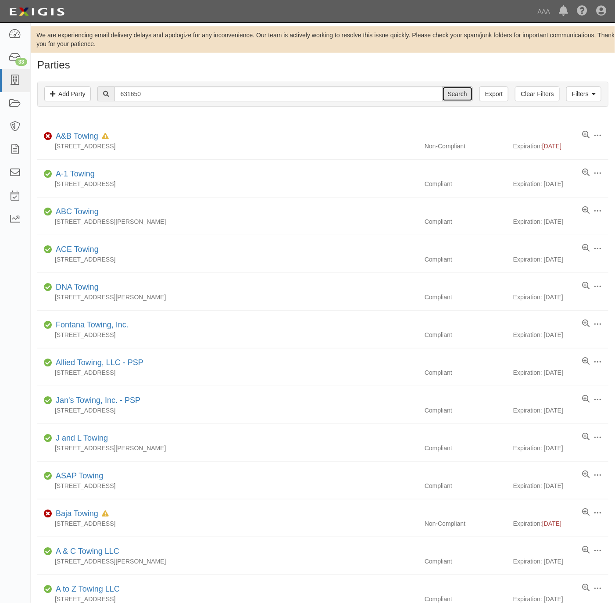
click at [447, 93] on input "Search" at bounding box center [457, 93] width 31 height 15
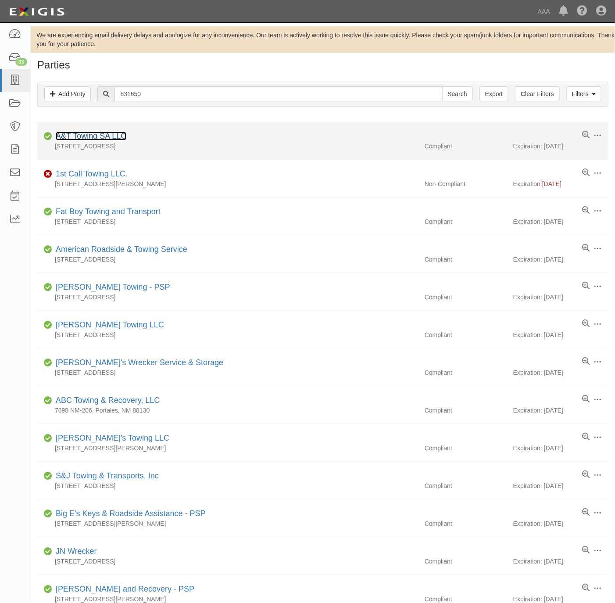
click at [69, 134] on link "A&T Towing SA LLC" at bounding box center [91, 136] width 71 height 9
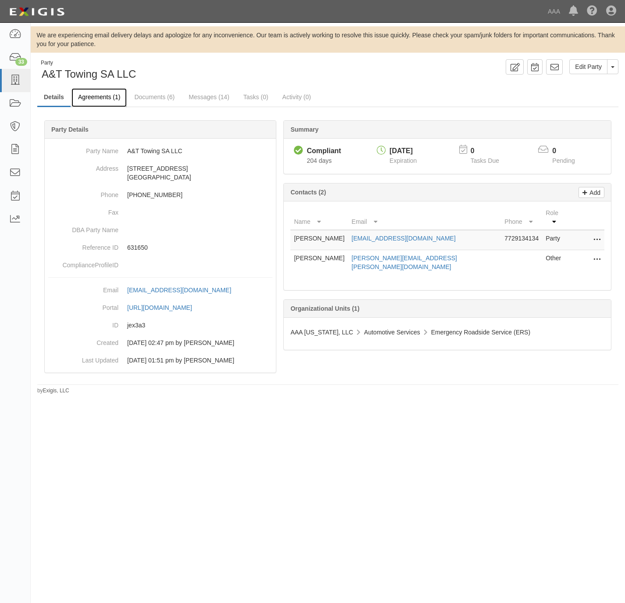
click at [97, 93] on link "Agreements (1)" at bounding box center [99, 97] width 55 height 19
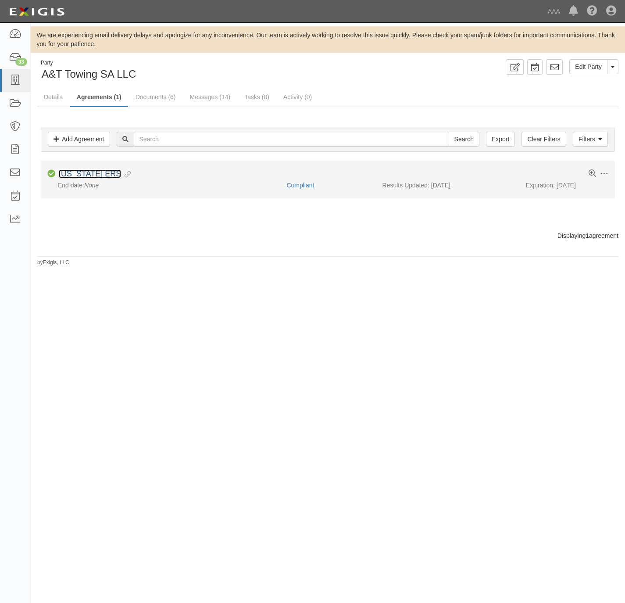
click at [76, 176] on link "[US_STATE] ERS" at bounding box center [90, 173] width 62 height 9
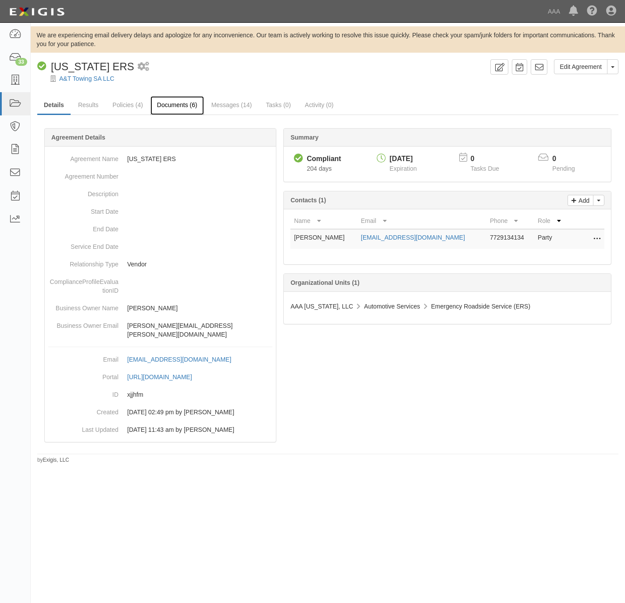
click at [172, 103] on link "Documents (6)" at bounding box center [177, 105] width 54 height 19
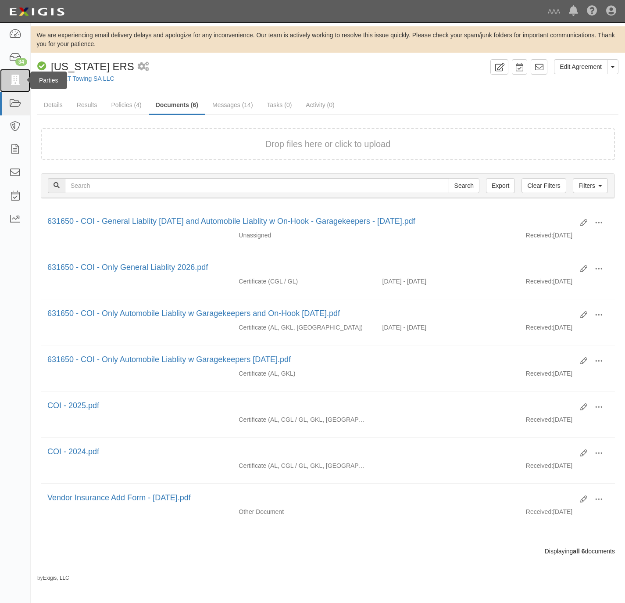
click at [16, 80] on icon at bounding box center [15, 80] width 12 height 10
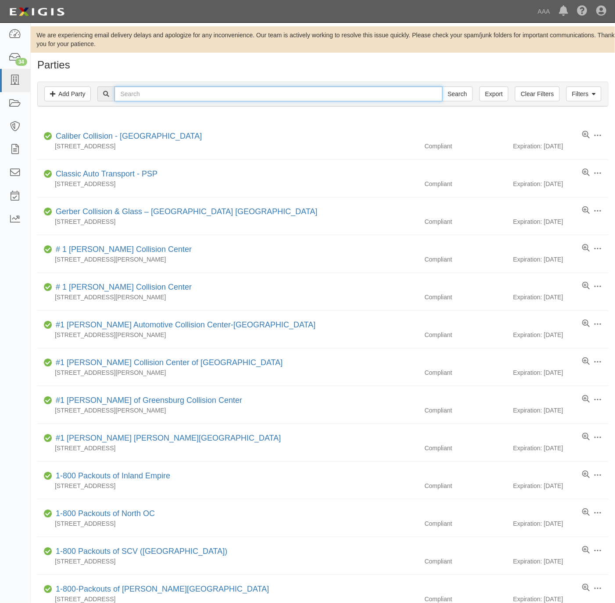
click at [136, 92] on input "text" at bounding box center [279, 93] width 328 height 15
paste input "Repair One"
type input "Repair One"
click at [462, 90] on input "Search" at bounding box center [457, 93] width 31 height 15
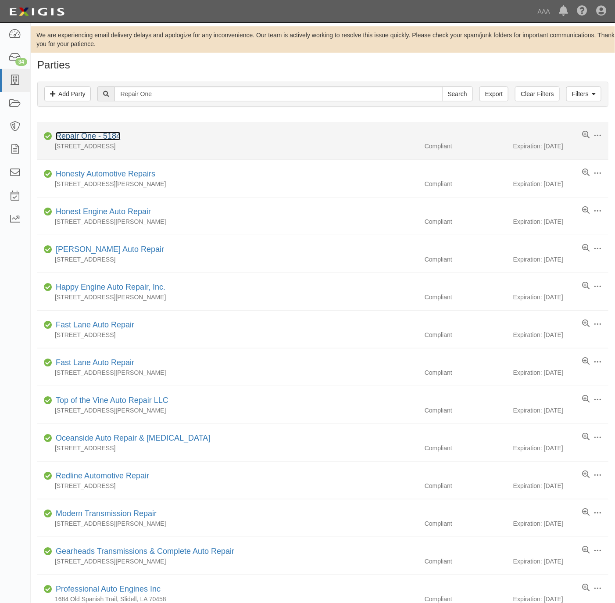
click at [93, 137] on link "Repair One - 5184" at bounding box center [88, 136] width 65 height 9
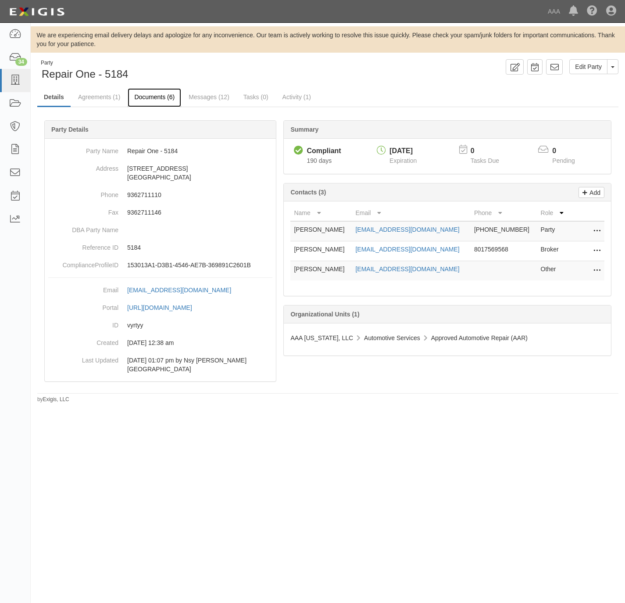
click at [150, 101] on link "Documents (6)" at bounding box center [155, 97] width 54 height 19
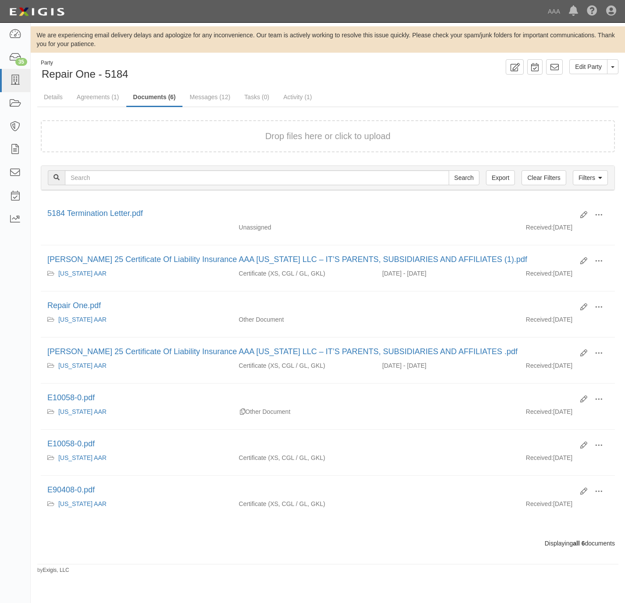
click at [125, 125] on form "Drop files here or click to upload" at bounding box center [328, 136] width 574 height 32
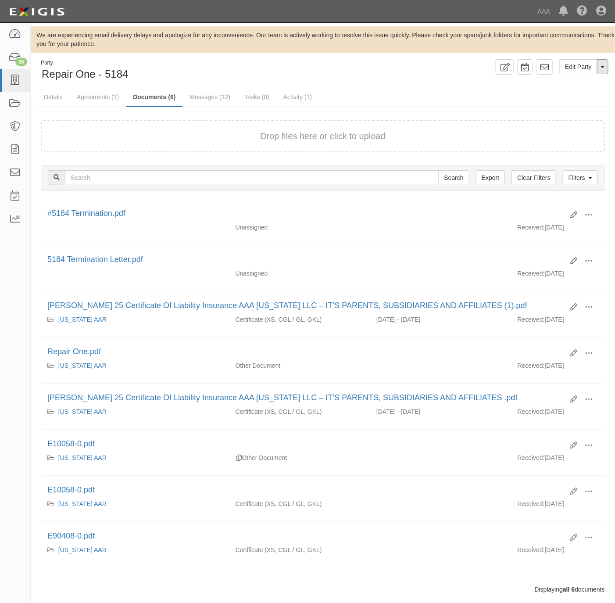
drag, startPoint x: 605, startPoint y: 65, endPoint x: 595, endPoint y: 76, distance: 15.2
click at [605, 66] on button "Toggle Party Dropdown" at bounding box center [602, 66] width 11 height 15
click at [553, 98] on link "Archive Party" at bounding box center [573, 94] width 69 height 11
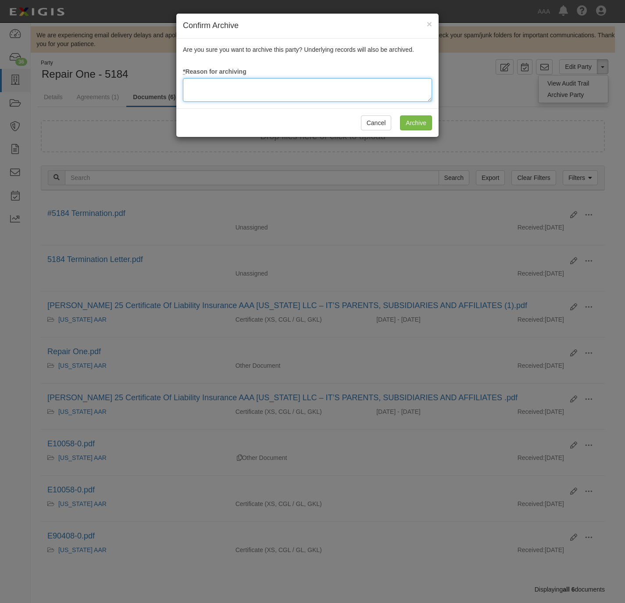
click at [333, 94] on textarea at bounding box center [307, 90] width 249 height 24
type textarea "Station Terminated due to ownership change."
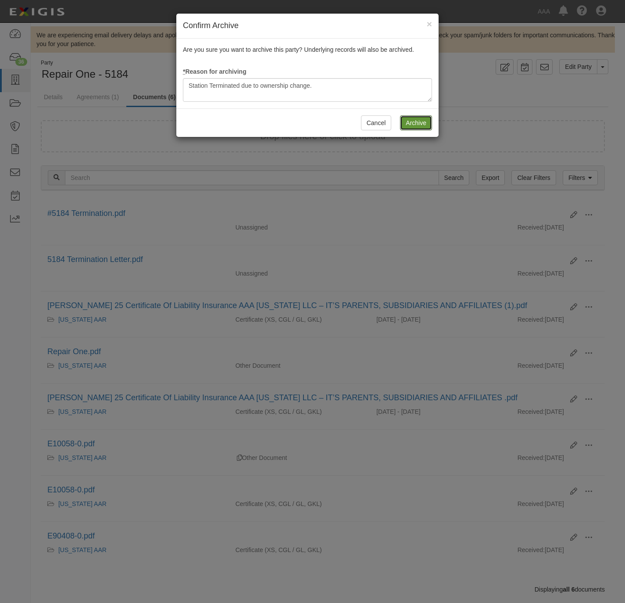
drag, startPoint x: 407, startPoint y: 119, endPoint x: 316, endPoint y: 128, distance: 91.3
click at [316, 128] on div "Cancel Archive" at bounding box center [307, 122] width 262 height 29
click at [416, 126] on input "Archive" at bounding box center [416, 122] width 32 height 15
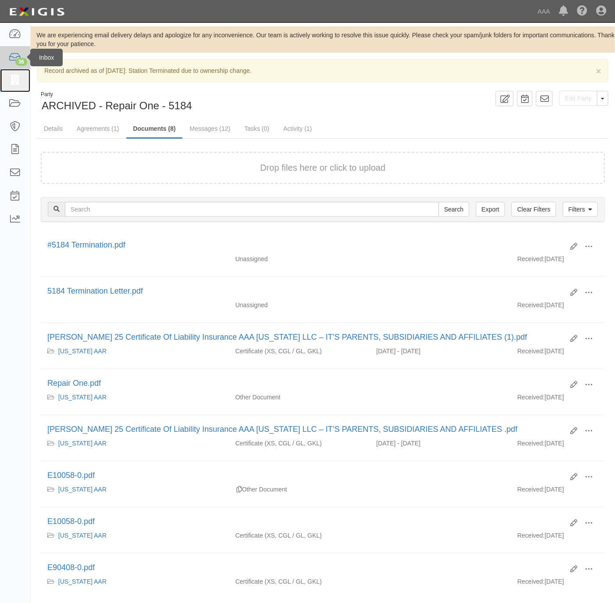
drag, startPoint x: 8, startPoint y: 79, endPoint x: 28, endPoint y: 65, distance: 23.9
click at [9, 79] on icon at bounding box center [15, 80] width 12 height 10
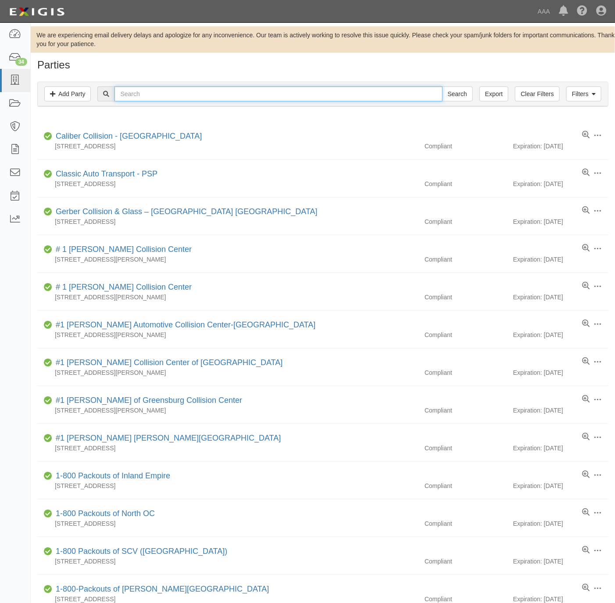
click at [230, 99] on input "text" at bounding box center [279, 93] width 328 height 15
paste input "Auto Car"
type input "Auto Car"
click at [444, 90] on input "Search" at bounding box center [457, 93] width 31 height 15
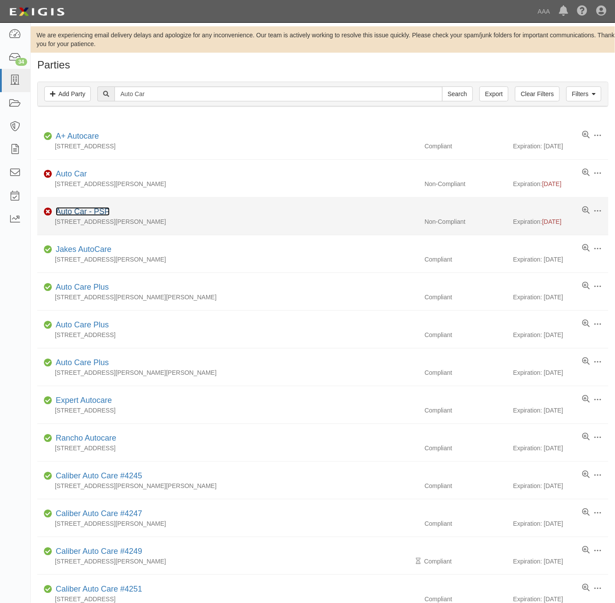
click at [87, 211] on link "Auto Car - PSP" at bounding box center [83, 211] width 54 height 9
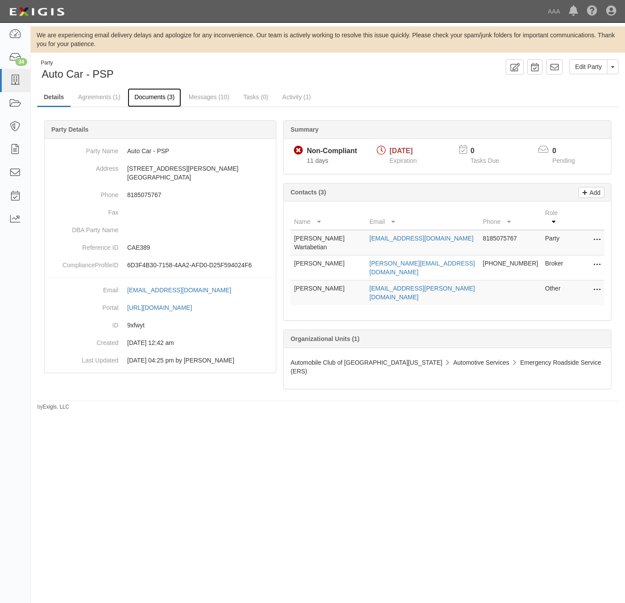
click at [148, 93] on link "Documents (3)" at bounding box center [155, 97] width 54 height 19
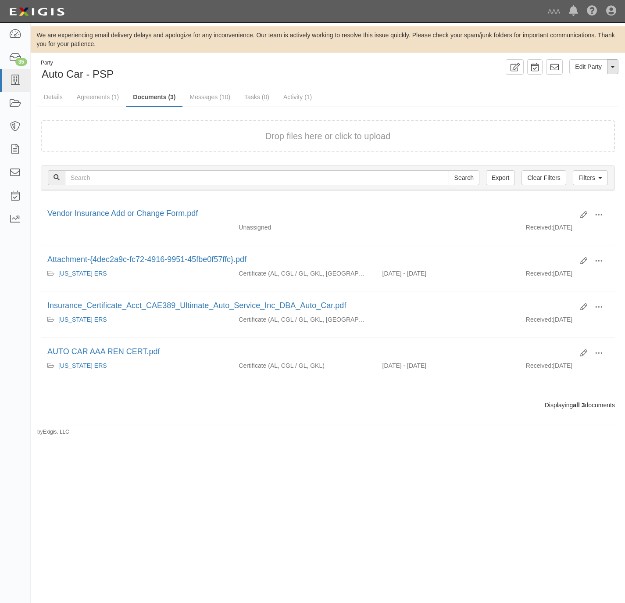
click at [613, 66] on span "button" at bounding box center [613, 67] width 4 height 2
drag, startPoint x: 584, startPoint y: 98, endPoint x: 570, endPoint y: 95, distance: 14.7
click at [584, 98] on link "Archive Party" at bounding box center [583, 94] width 69 height 11
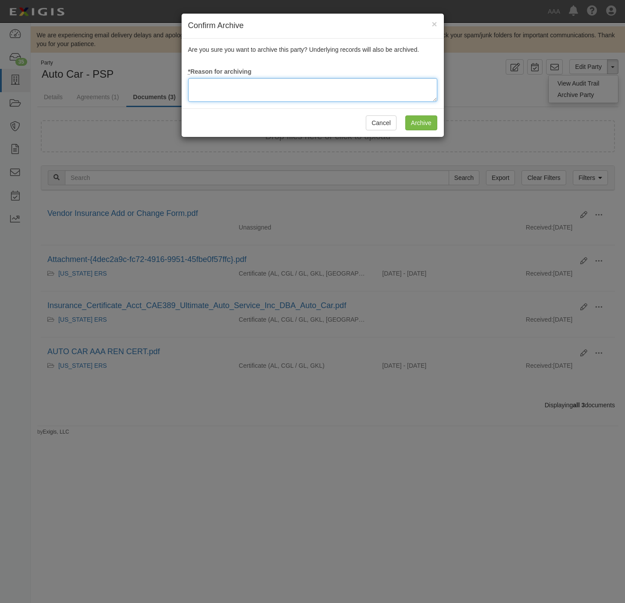
click at [290, 87] on textarea at bounding box center [312, 90] width 249 height 24
click at [274, 88] on textarea "Station Terminated" at bounding box center [312, 90] width 249 height 24
type textarea "Station Terminated."
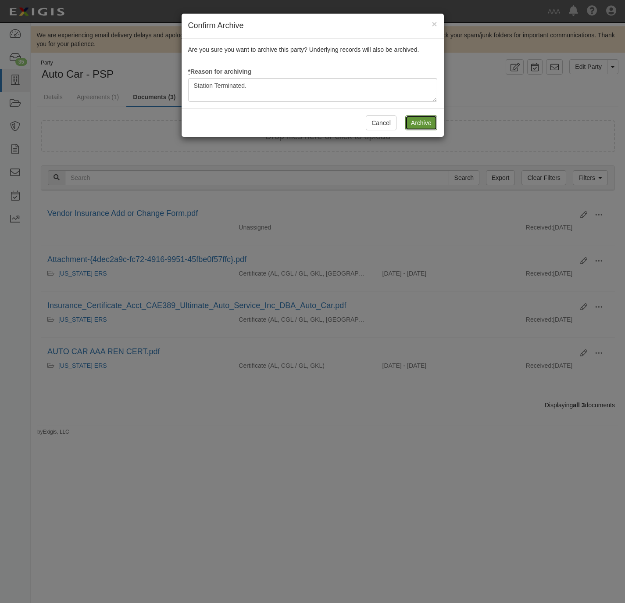
click at [433, 121] on input "Archive" at bounding box center [421, 122] width 32 height 15
